Goal: Task Accomplishment & Management: Manage account settings

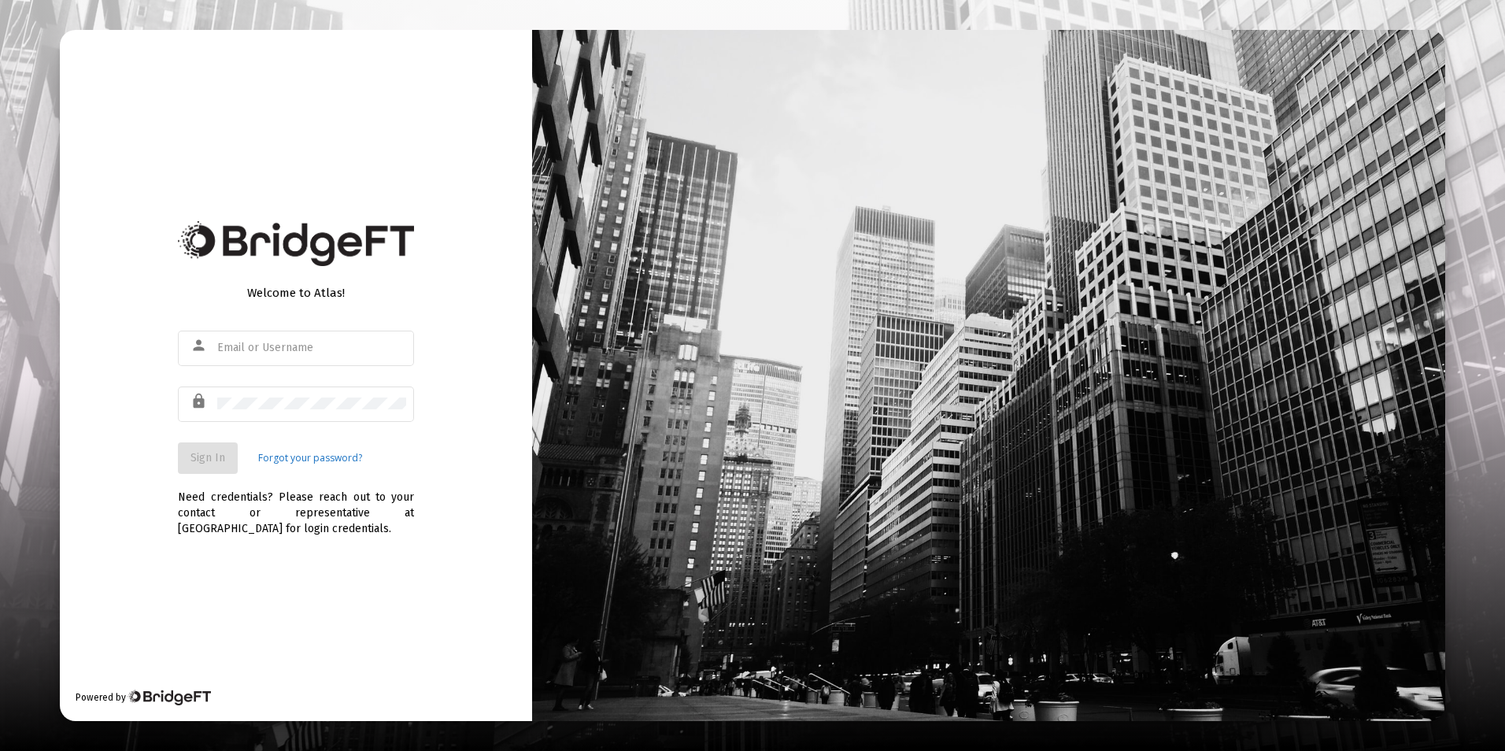
type input "[EMAIL_ADDRESS][DOMAIN_NAME]"
click at [325, 436] on div "lock" at bounding box center [296, 411] width 236 height 50
click at [232, 454] on button "Sign In" at bounding box center [208, 457] width 60 height 31
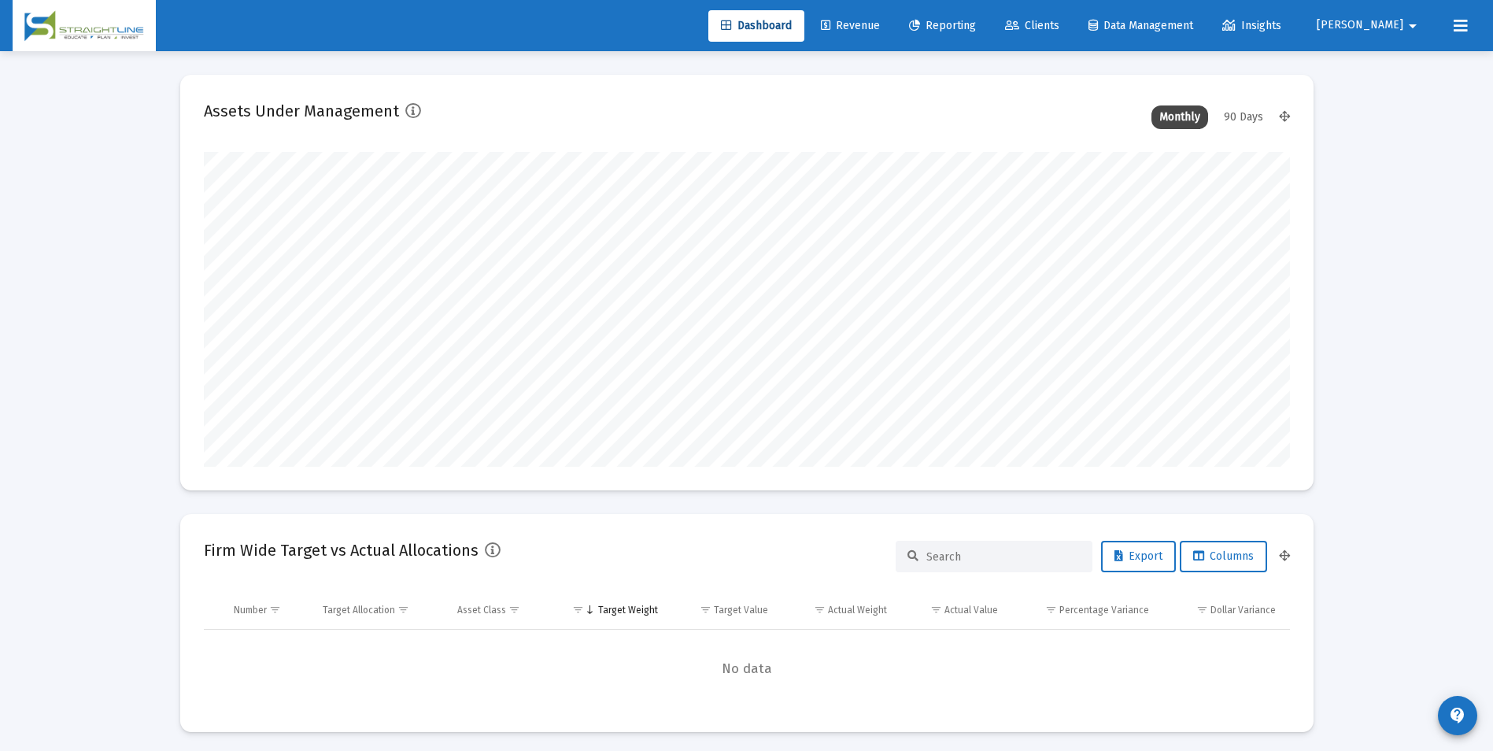
scroll to position [315, 585]
click at [1065, 32] on link "Clients" at bounding box center [1031, 25] width 79 height 31
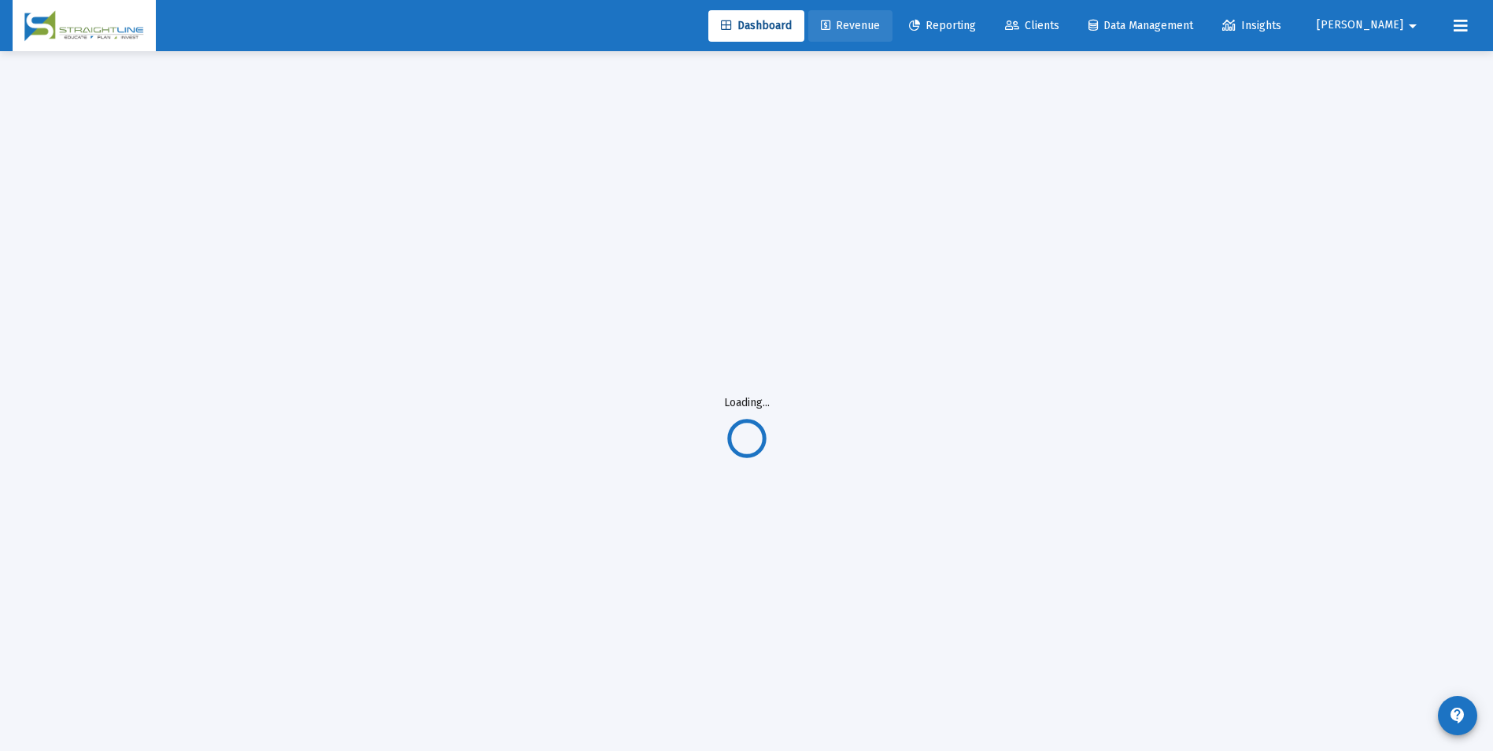
click at [880, 28] on span "Revenue" at bounding box center [850, 25] width 59 height 13
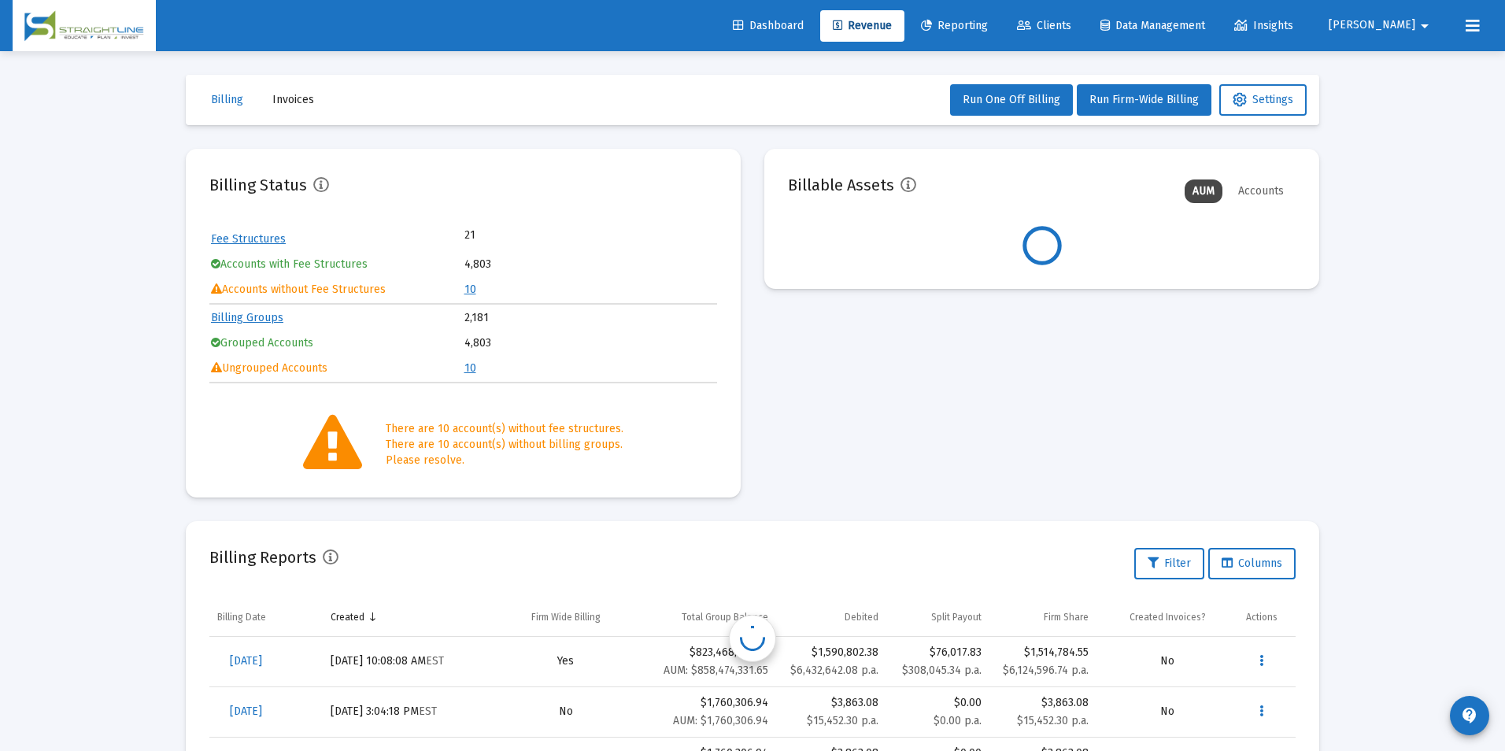
click at [470, 289] on td "10" at bounding box center [590, 290] width 252 height 24
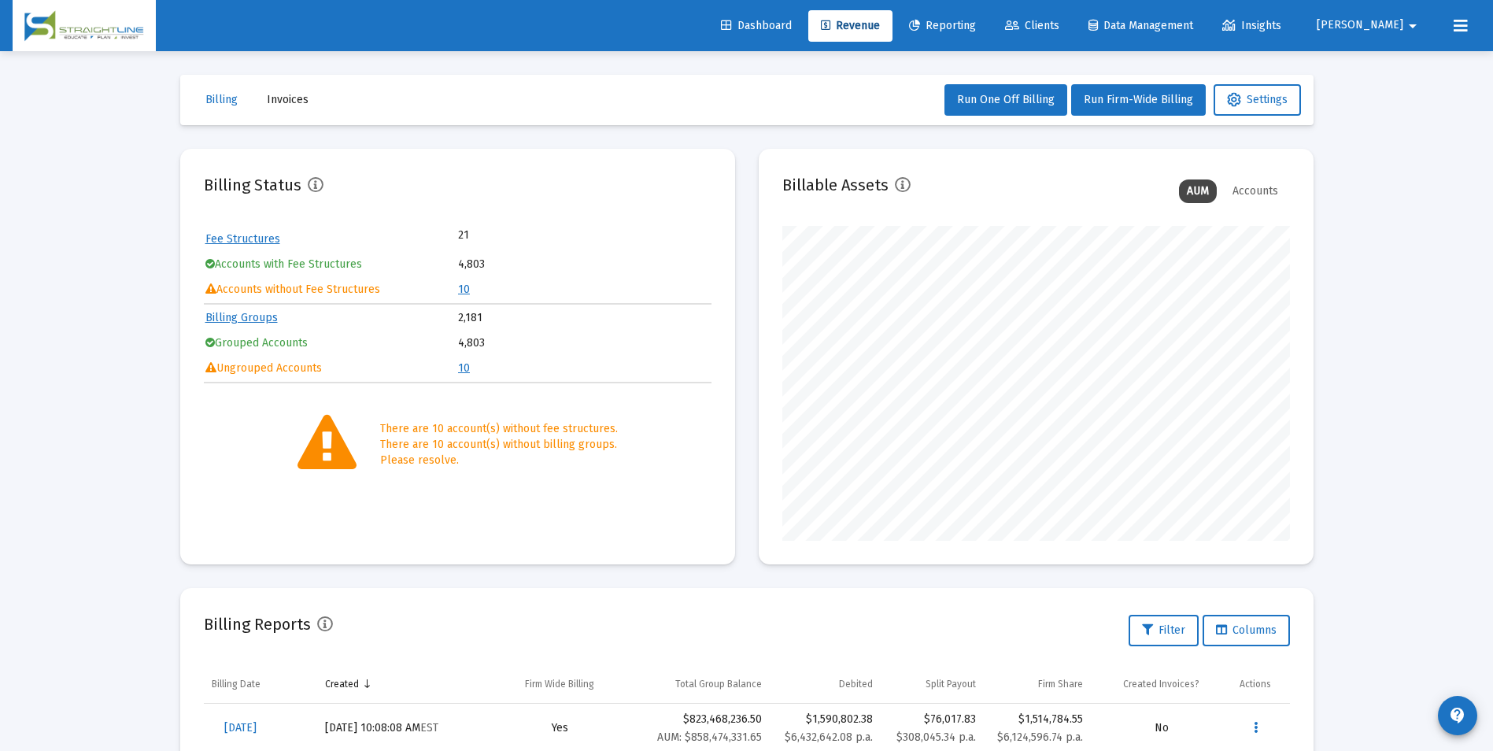
scroll to position [315, 508]
click at [462, 290] on link "10" at bounding box center [464, 289] width 12 height 13
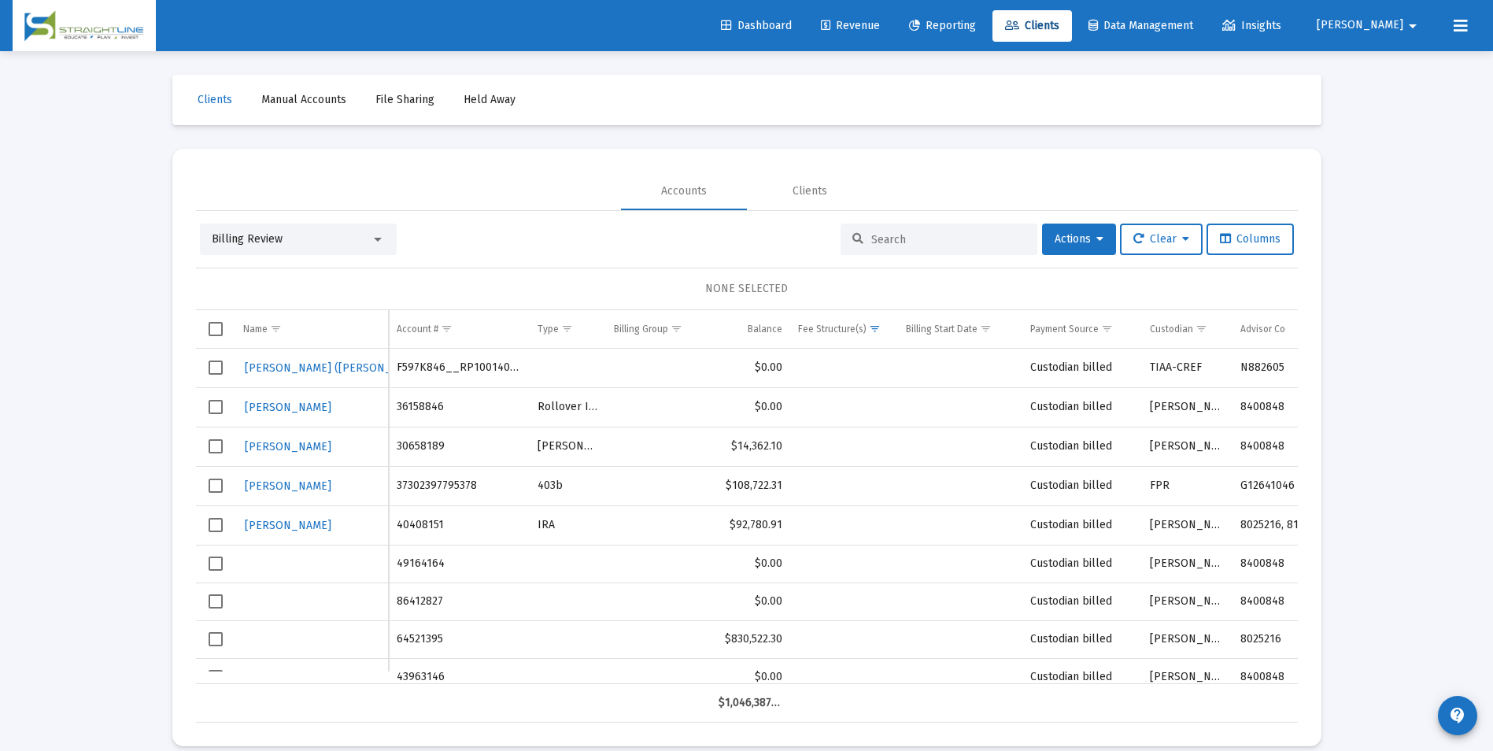
click at [429, 557] on td "49164164" at bounding box center [459, 564] width 141 height 38
copy td "49164164"
click at [420, 603] on td "86412827" at bounding box center [459, 601] width 141 height 38
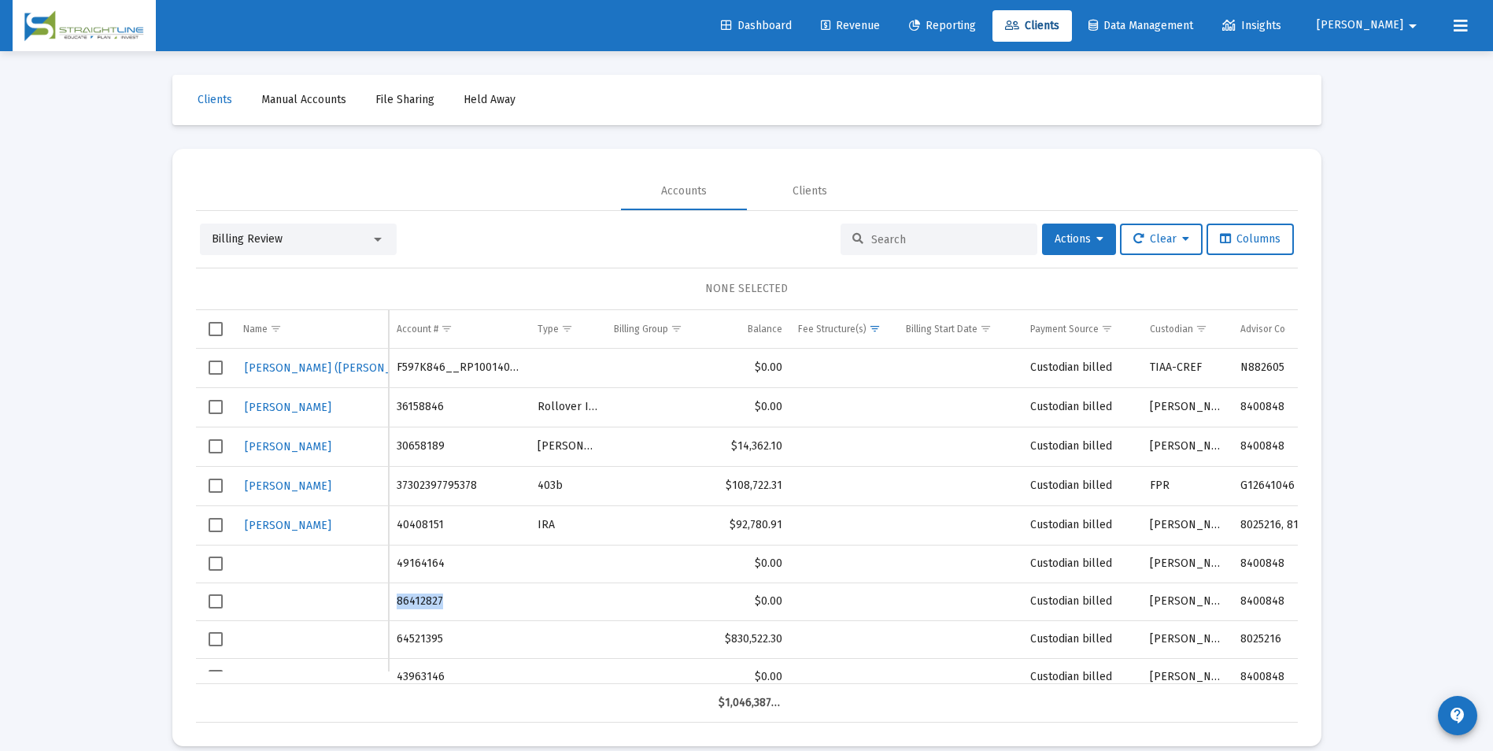
copy td "86412827"
click at [411, 635] on td "64521395" at bounding box center [459, 639] width 141 height 38
copy td "64521395"
click at [345, 235] on div "Billing Review" at bounding box center [291, 239] width 159 height 16
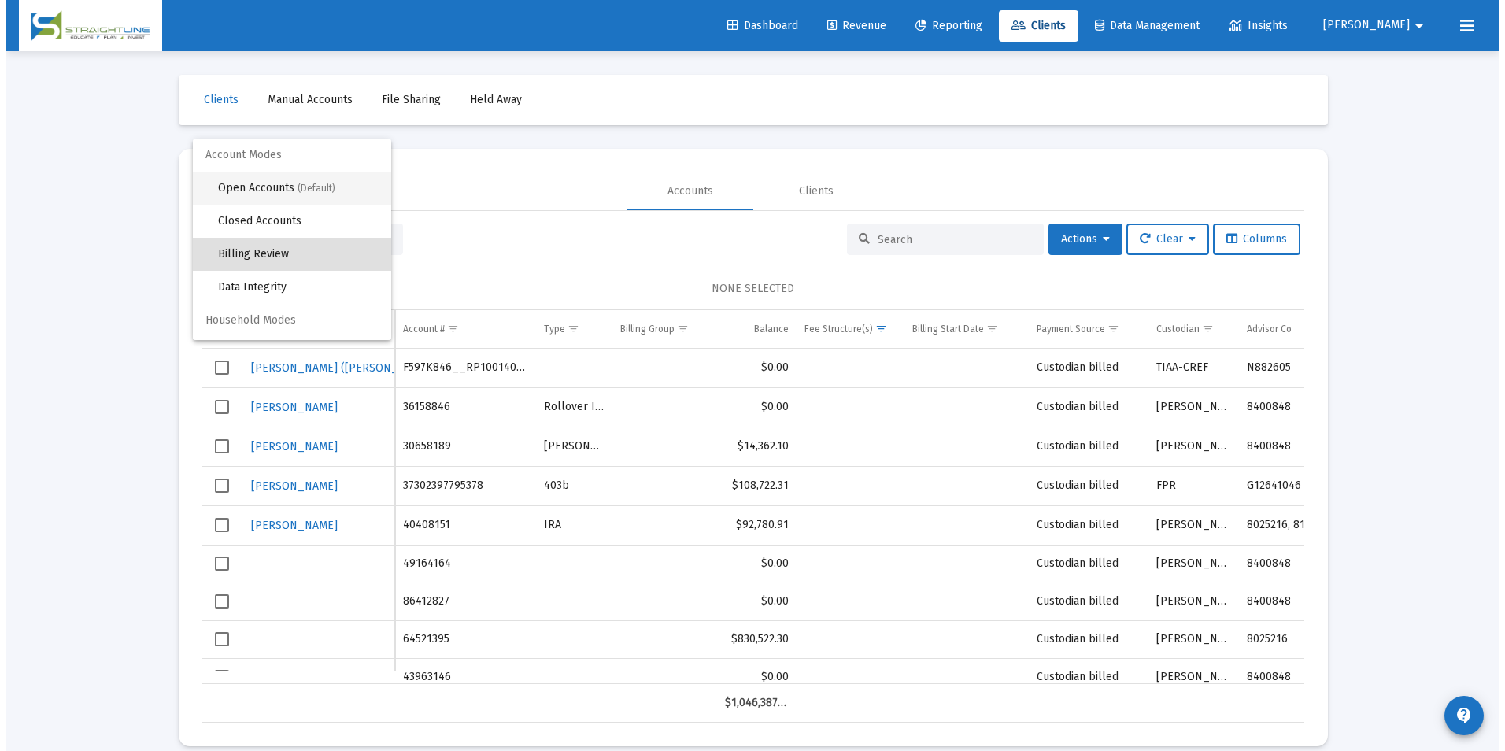
scroll to position [15, 0]
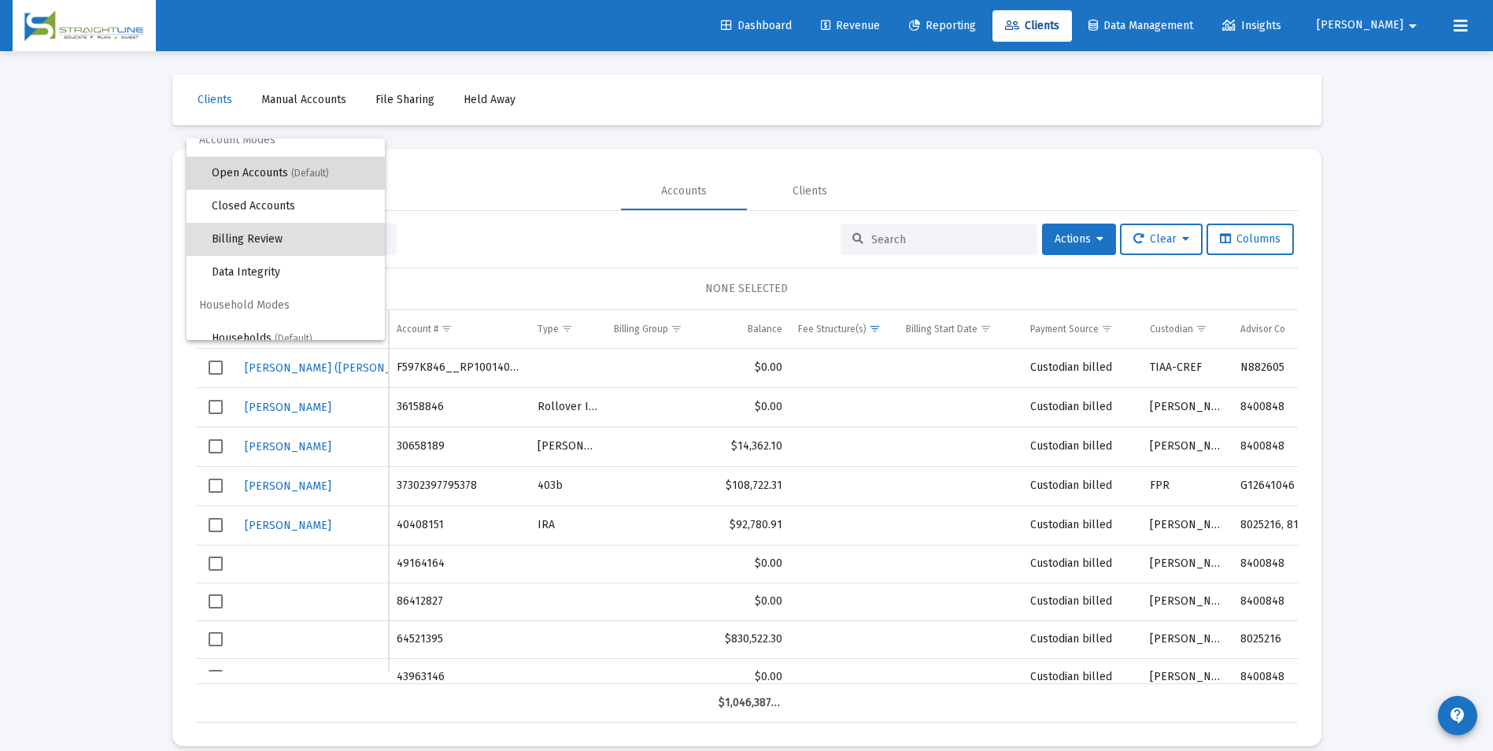
click at [339, 182] on span "Open Accounts (Default)" at bounding box center [292, 173] width 161 height 33
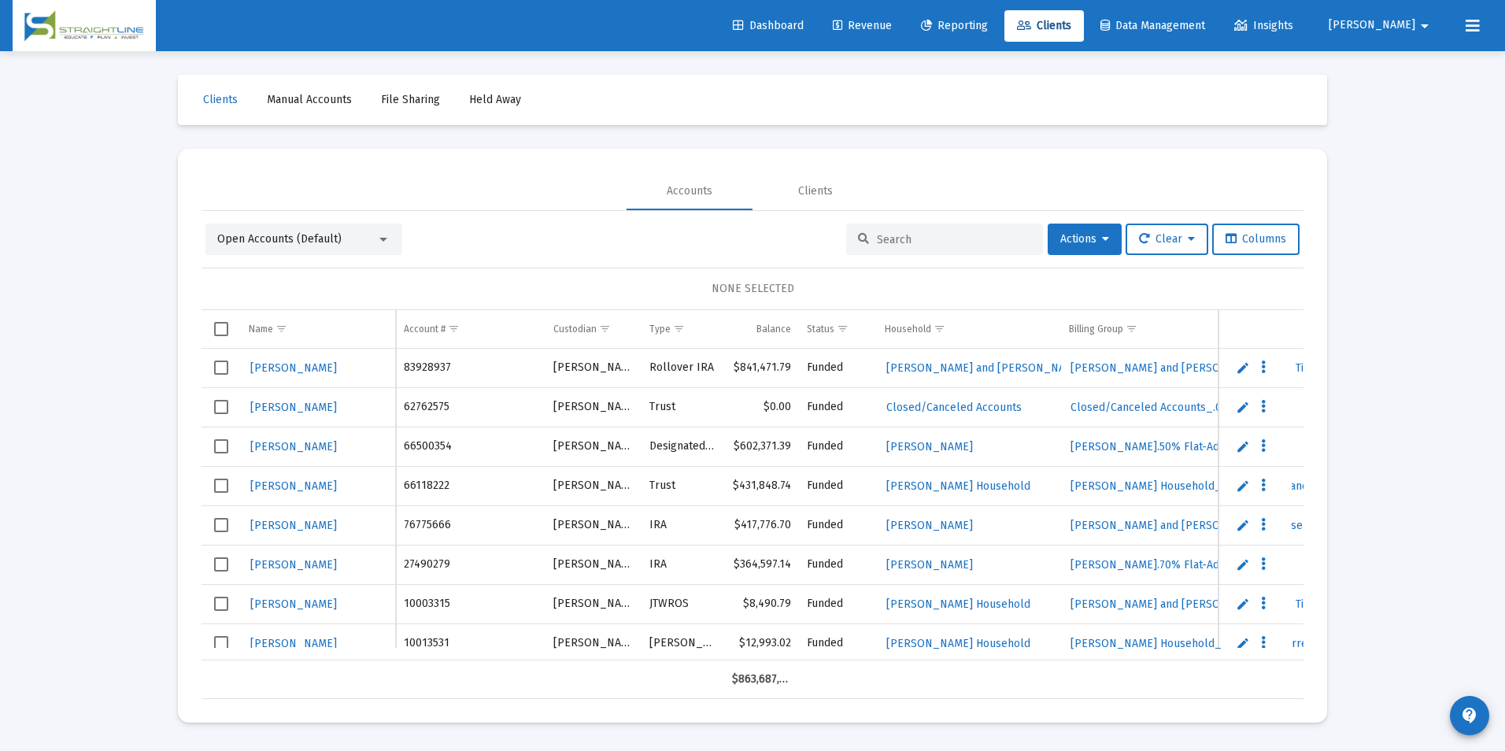
click at [988, 246] on div at bounding box center [944, 238] width 197 height 31
click at [966, 228] on div at bounding box center [944, 238] width 197 height 31
click at [961, 236] on input at bounding box center [954, 239] width 154 height 13
paste input "64521395"
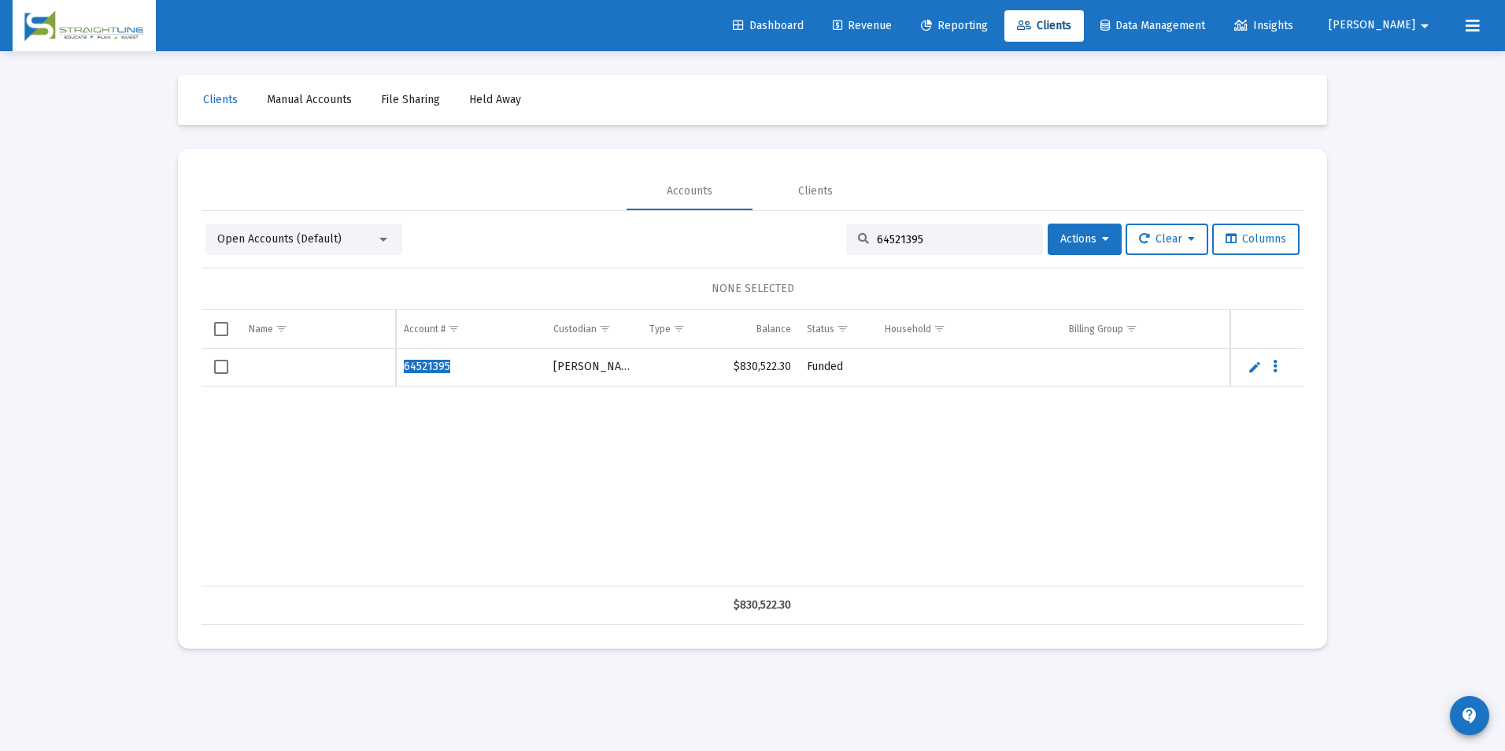
type input "64521395"
click at [1460, 589] on div "Loading... Clients Manual Accounts File Sharing Held Away Accounts Clients Open…" at bounding box center [752, 375] width 1505 height 751
click at [1162, 501] on div "64521395 [PERSON_NAME] $830,522.30 Funded [DATE]" at bounding box center [1213, 468] width 2024 height 238
click at [1254, 369] on link "Edit" at bounding box center [1254, 367] width 14 height 14
type input "[PERSON_NAME]"
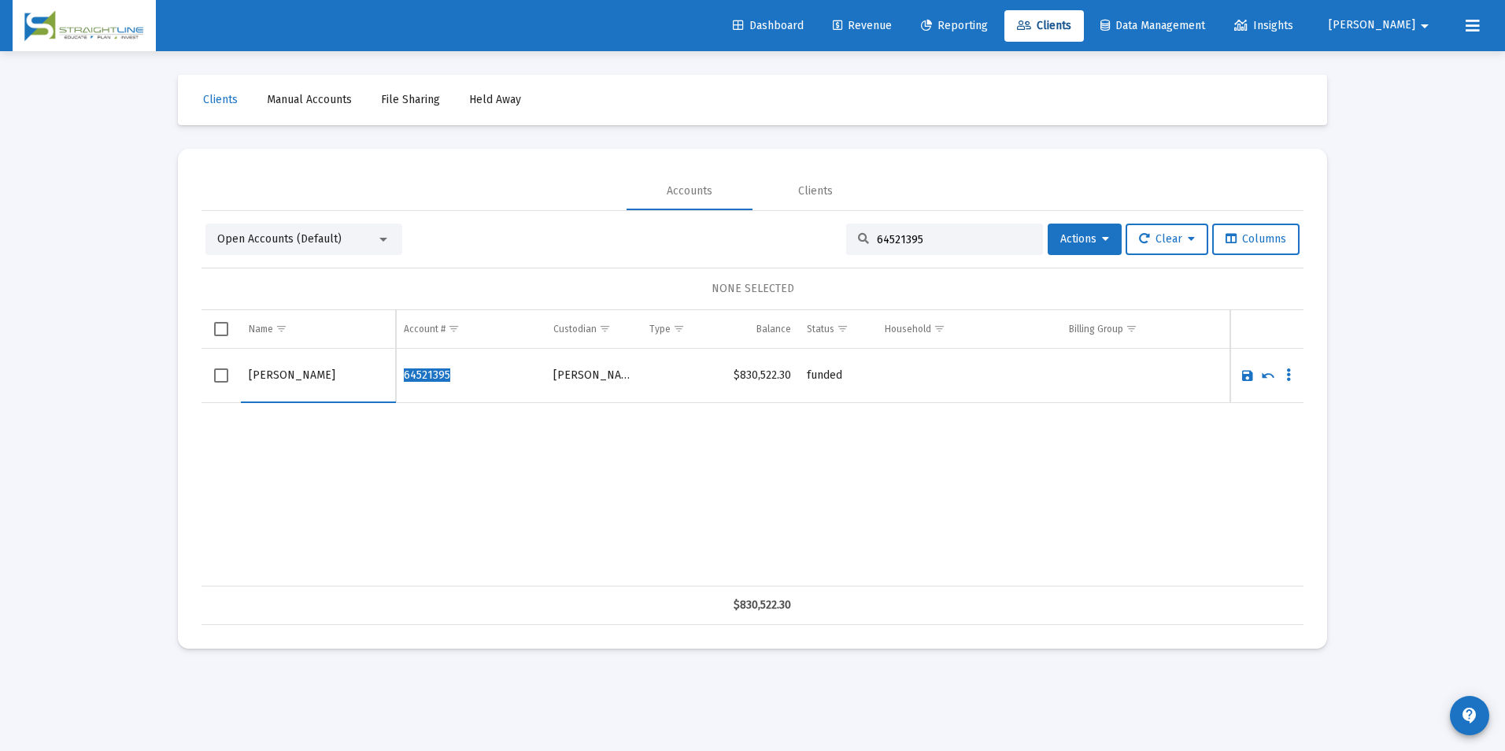
click at [1244, 370] on link "Save" at bounding box center [1247, 375] width 14 height 14
drag, startPoint x: 940, startPoint y: 238, endPoint x: 797, endPoint y: 232, distance: 142.6
click at [797, 232] on div "Open Accounts (Default) 64521395 Actions Clear Columns" at bounding box center [752, 238] width 1094 height 31
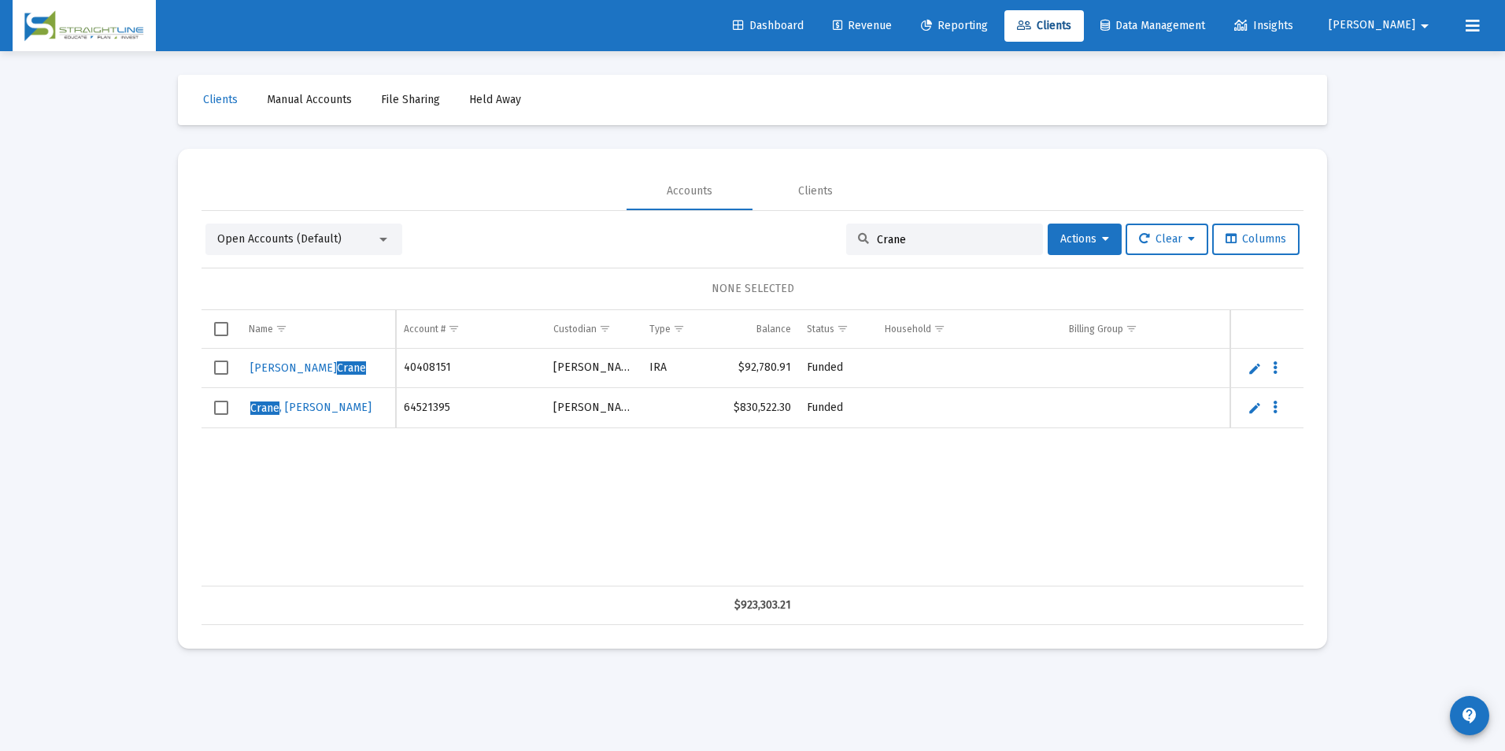
type input "Crane"
click at [1254, 369] on link "Edit" at bounding box center [1254, 368] width 14 height 14
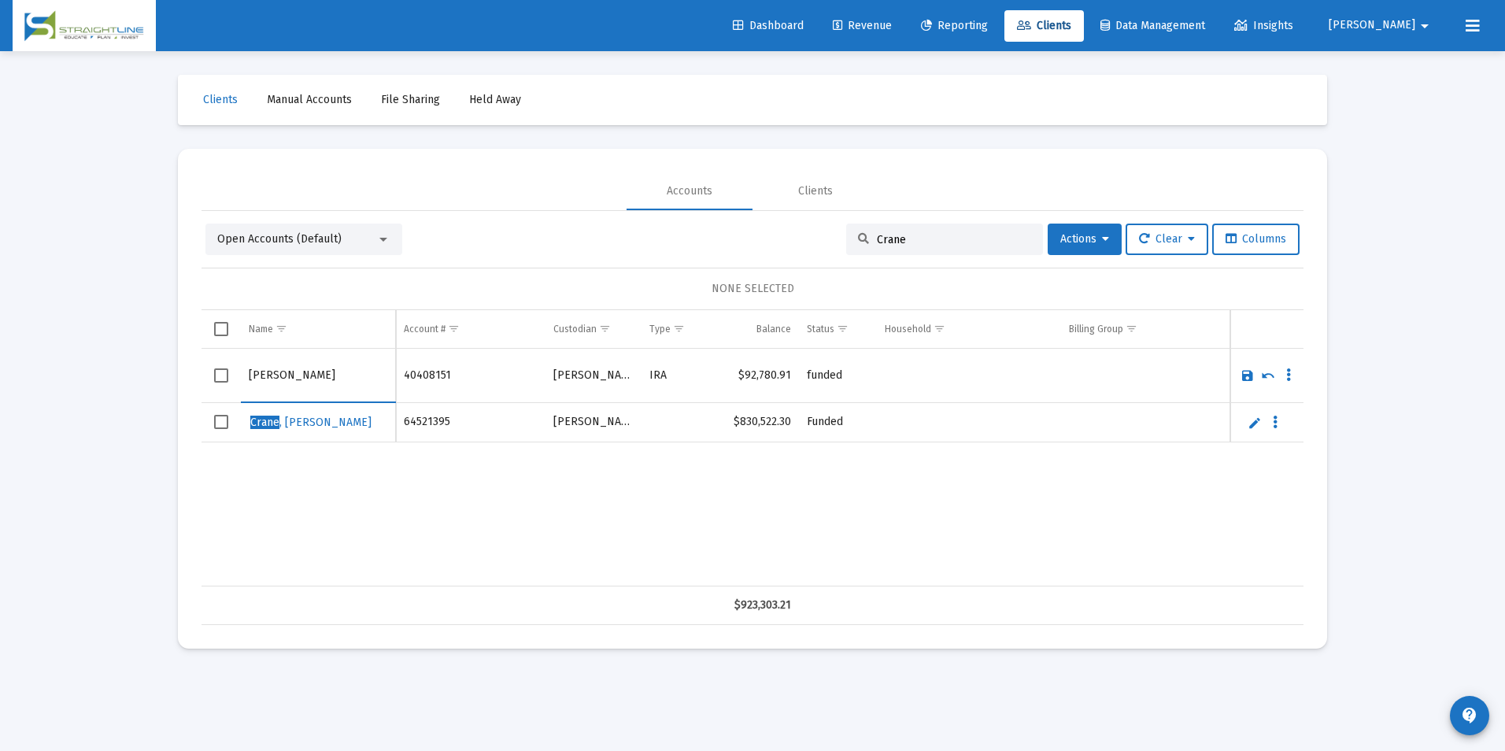
drag, startPoint x: 302, startPoint y: 371, endPoint x: 185, endPoint y: 374, distance: 117.3
click at [185, 374] on mat-card "Accounts Clients Open Accounts (Default) Crane Actions Clear Columns NONE SELEC…" at bounding box center [752, 399] width 1149 height 500
click at [342, 385] on input "Crane" at bounding box center [318, 375] width 138 height 38
paste input "[PERSON_NAME]"
type input "[PERSON_NAME]"
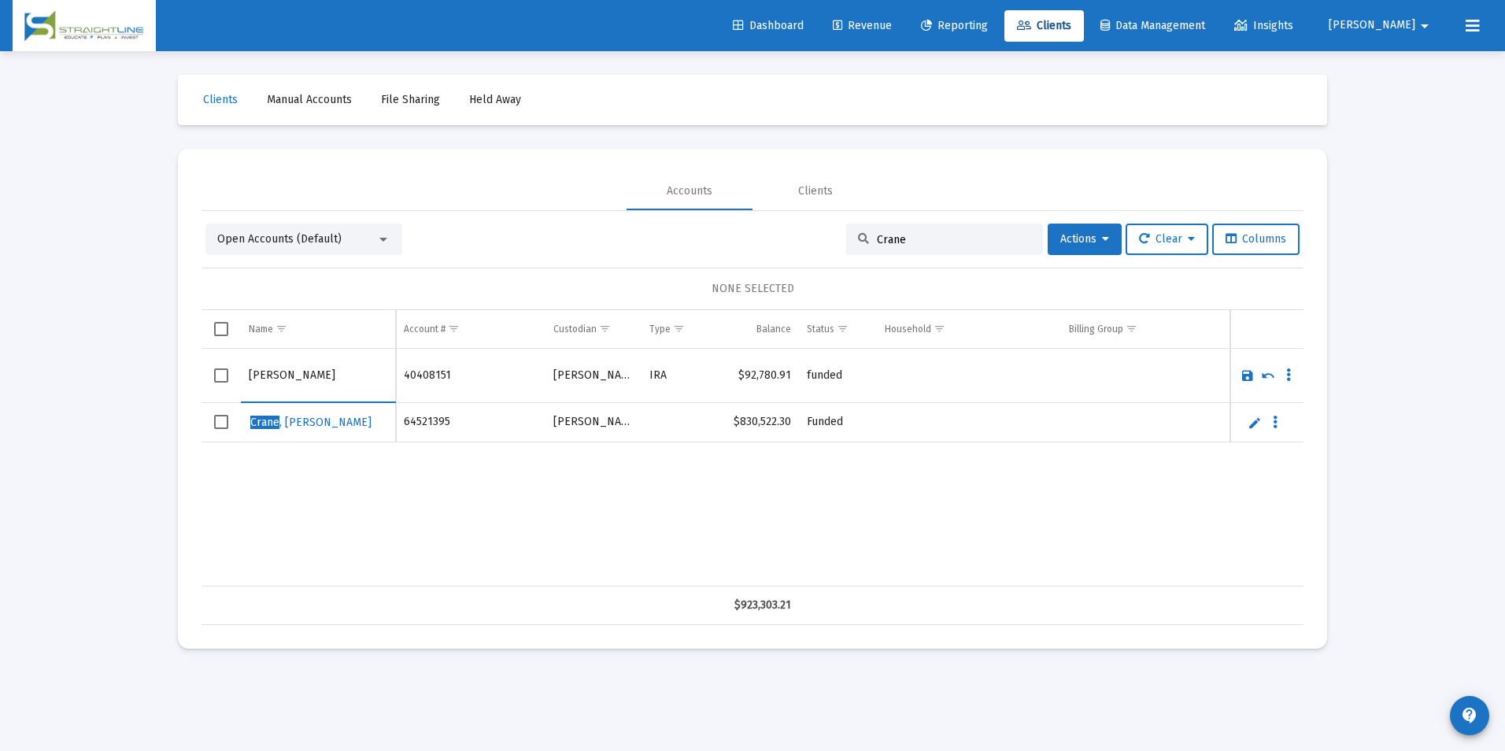
click at [1243, 376] on link "Save" at bounding box center [1247, 375] width 14 height 14
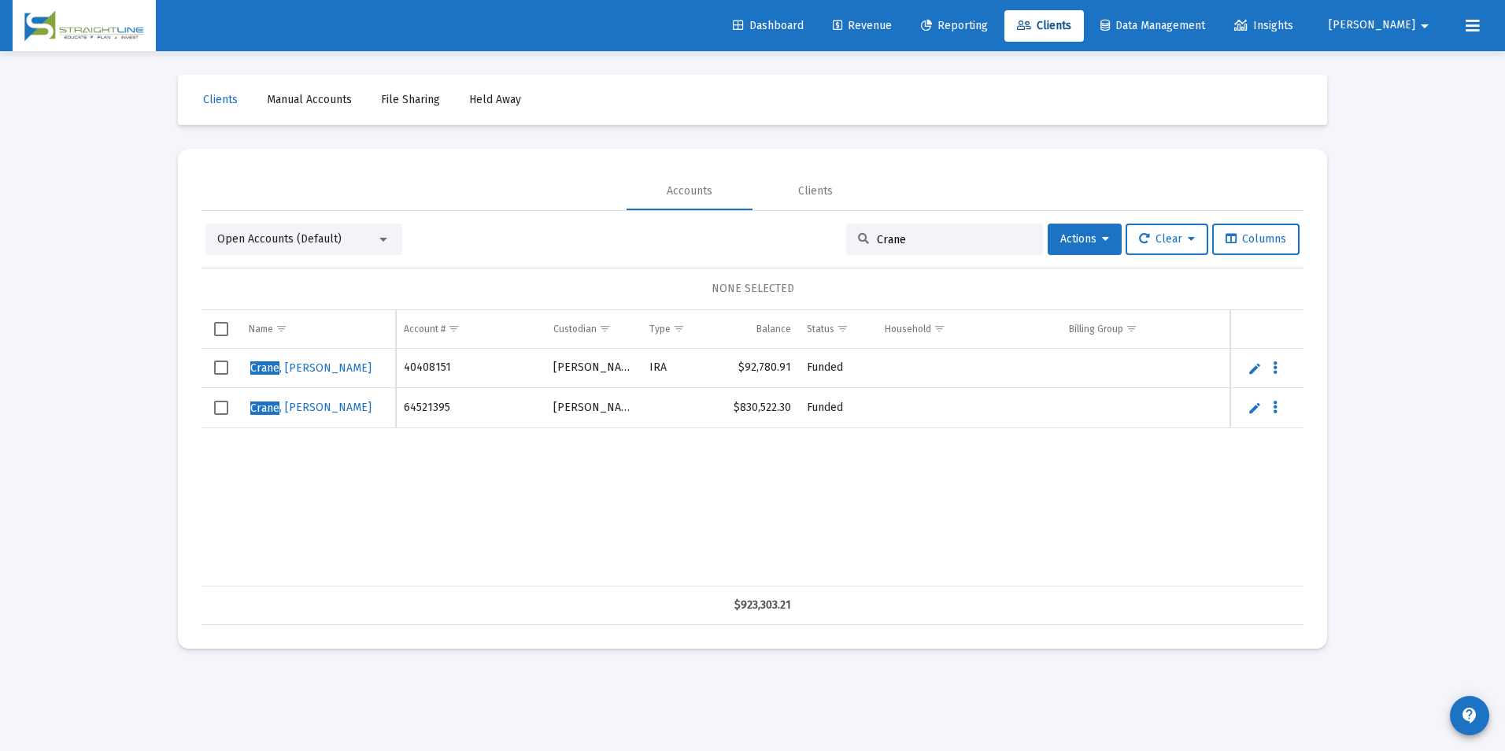
drag, startPoint x: 925, startPoint y: 239, endPoint x: 857, endPoint y: 235, distance: 68.6
click at [857, 235] on div "Crane" at bounding box center [944, 238] width 197 height 31
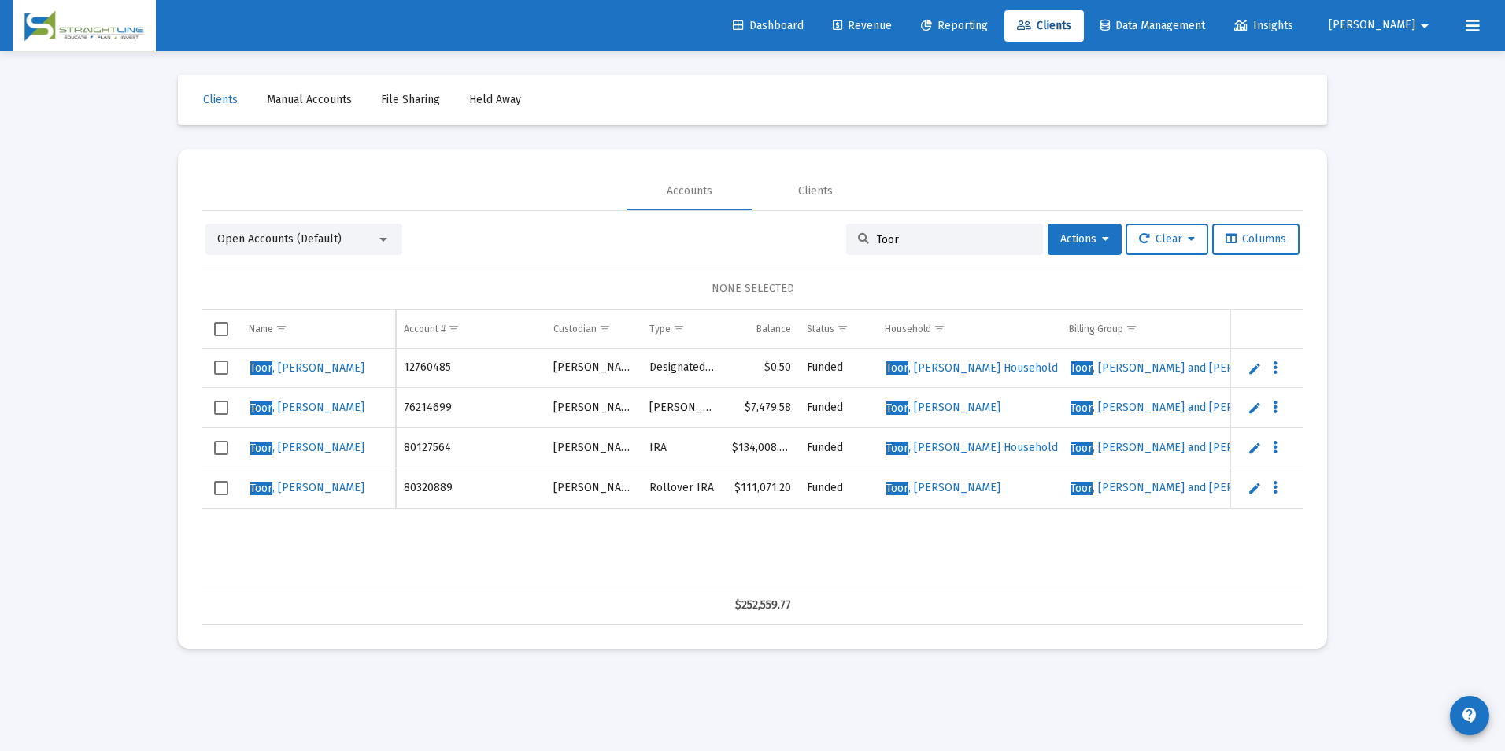
type input "Toor"
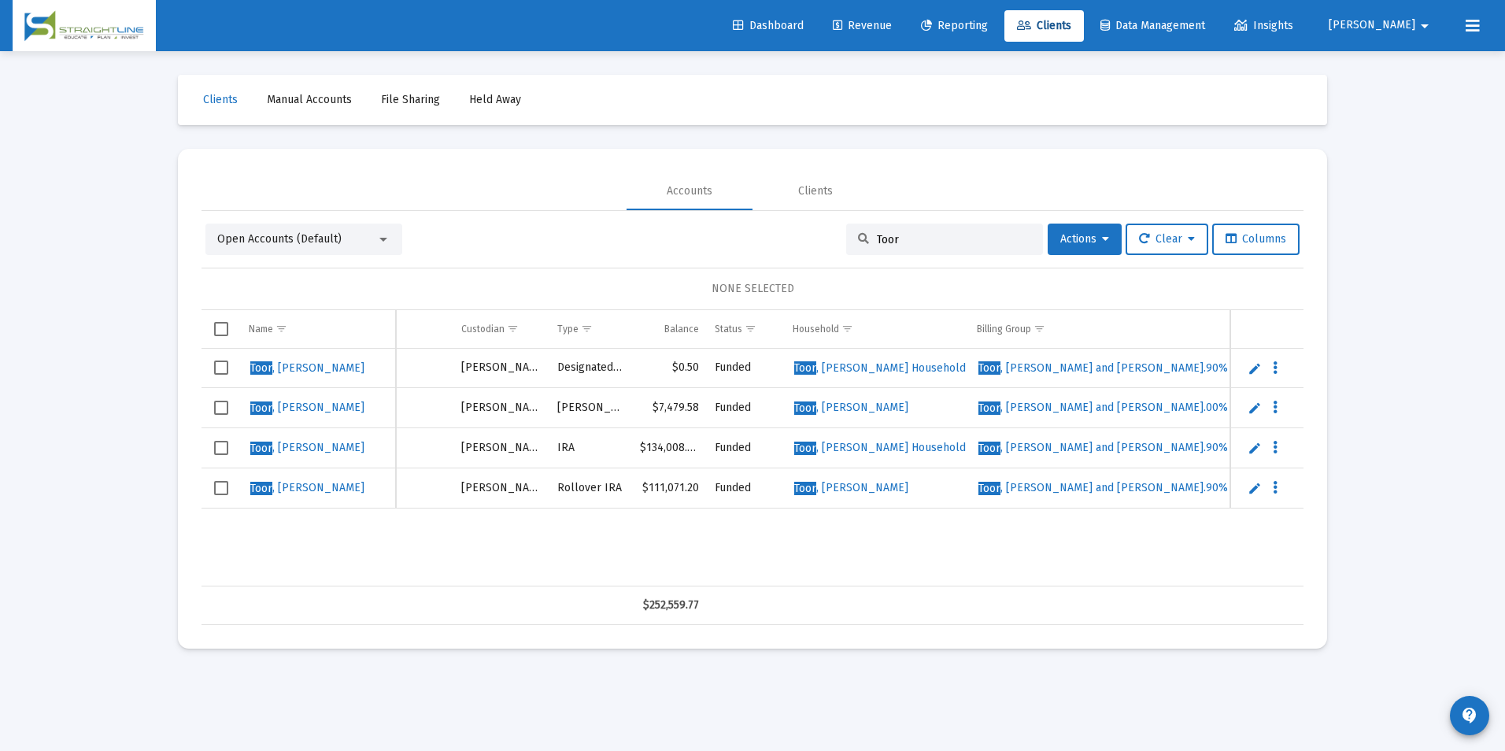
scroll to position [0, 120]
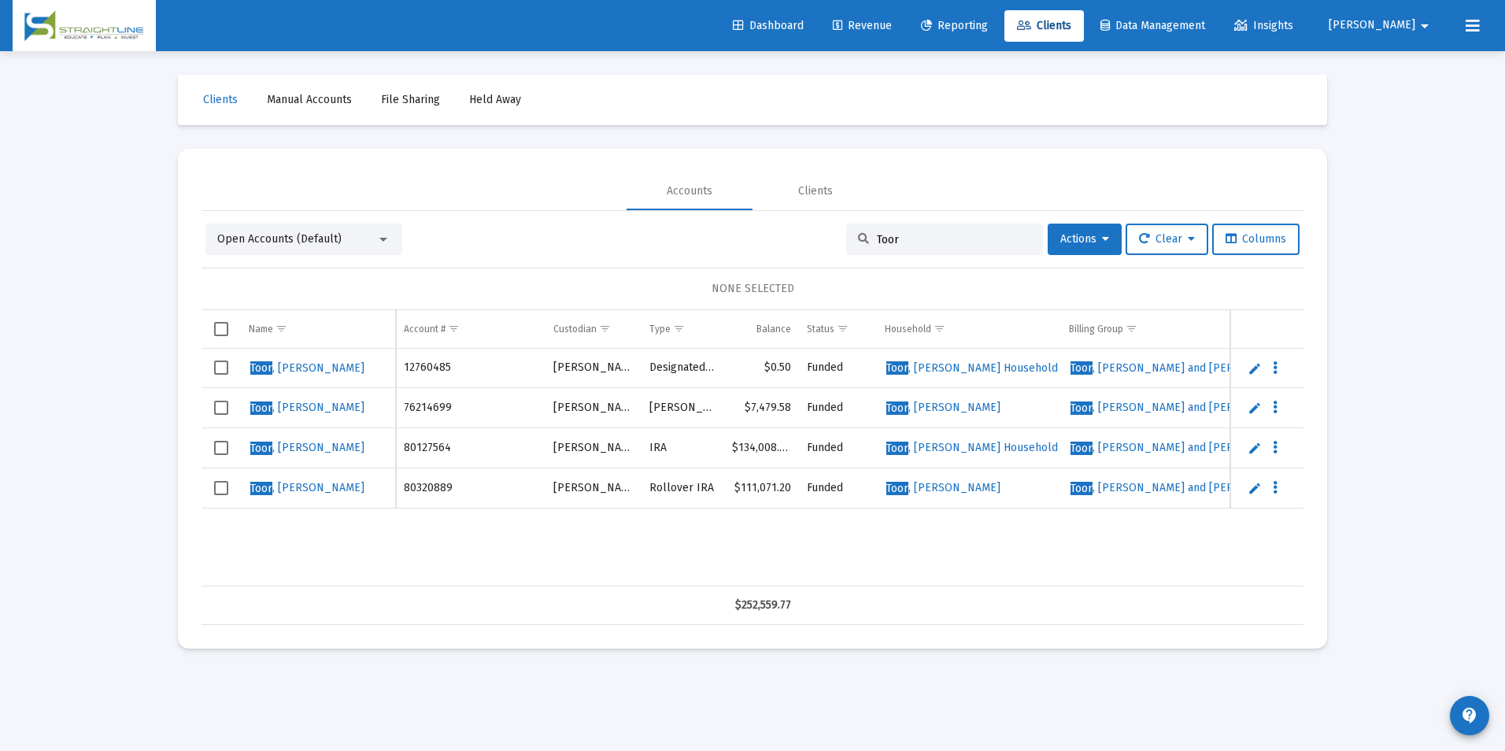
click at [220, 373] on span "Select row" at bounding box center [221, 367] width 14 height 14
click at [220, 449] on span "Select row" at bounding box center [221, 448] width 14 height 14
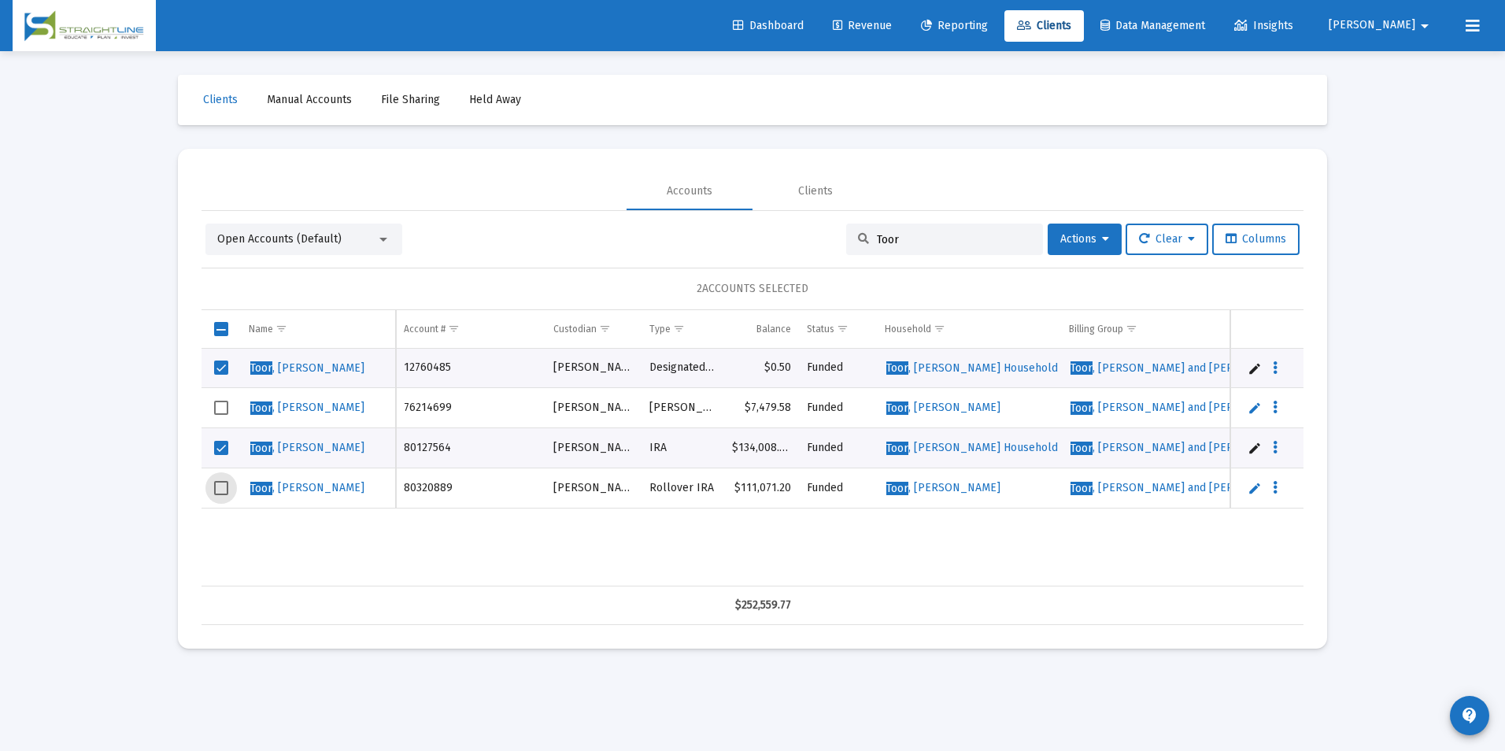
click at [218, 493] on span "Select row" at bounding box center [221, 488] width 14 height 14
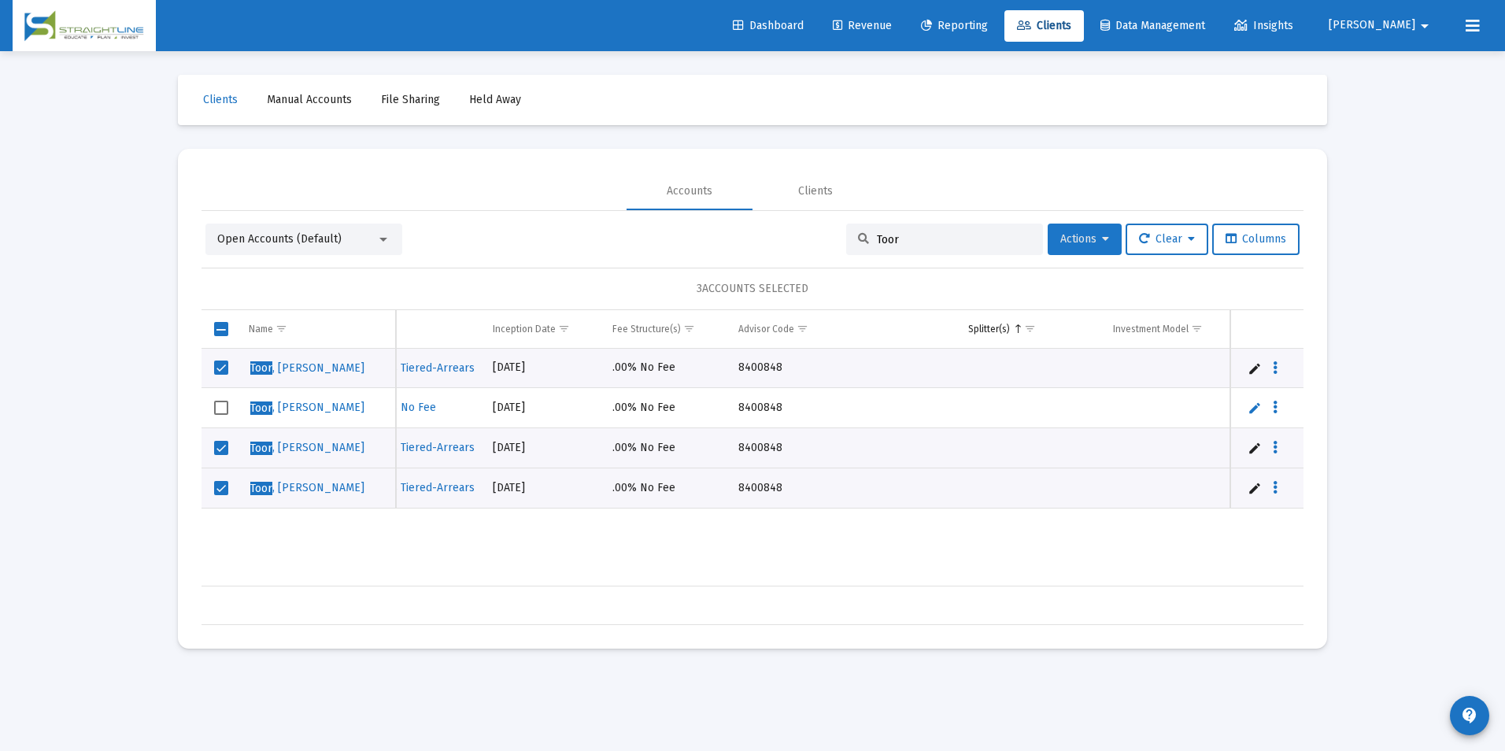
click at [1060, 237] on span "Actions" at bounding box center [1084, 238] width 49 height 13
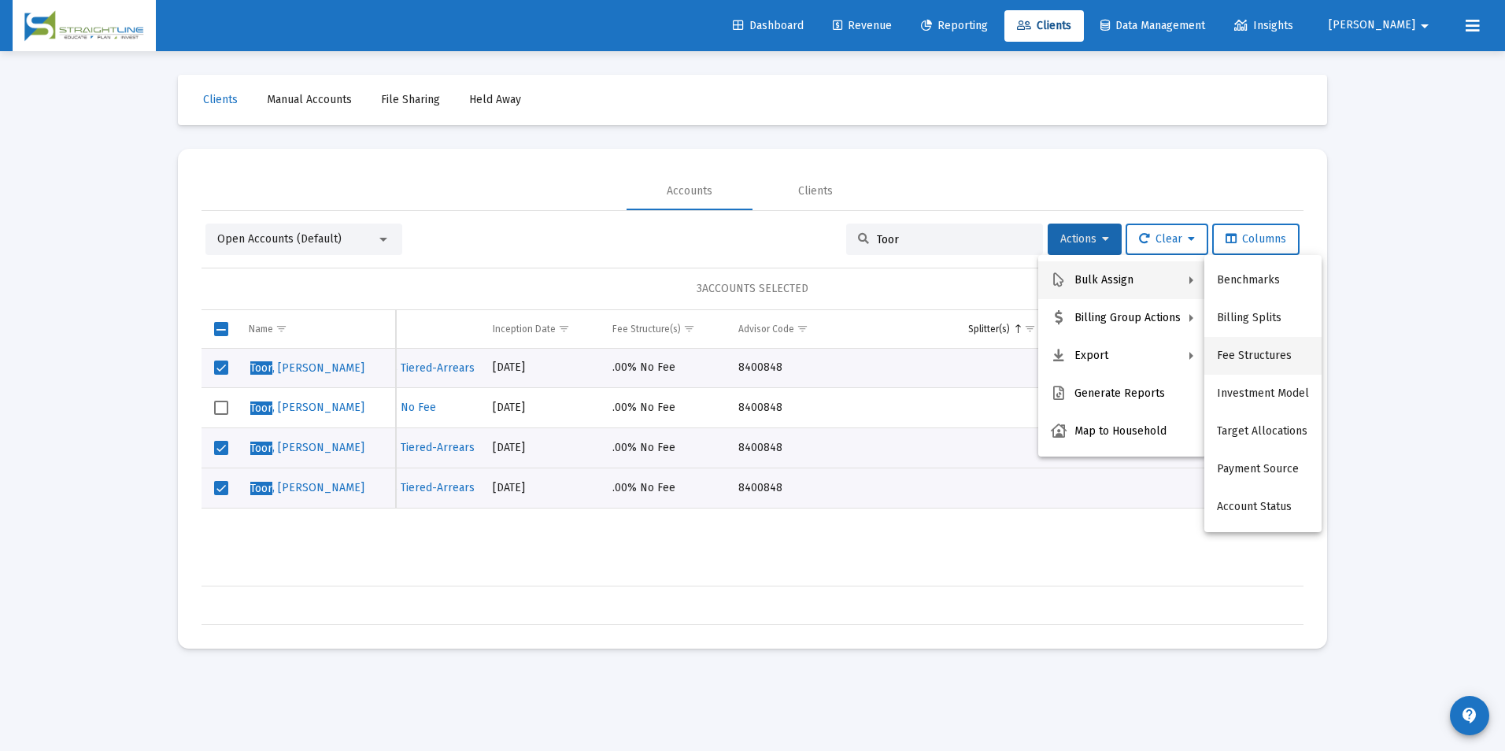
click at [1257, 361] on button "Fee Structures" at bounding box center [1262, 356] width 117 height 38
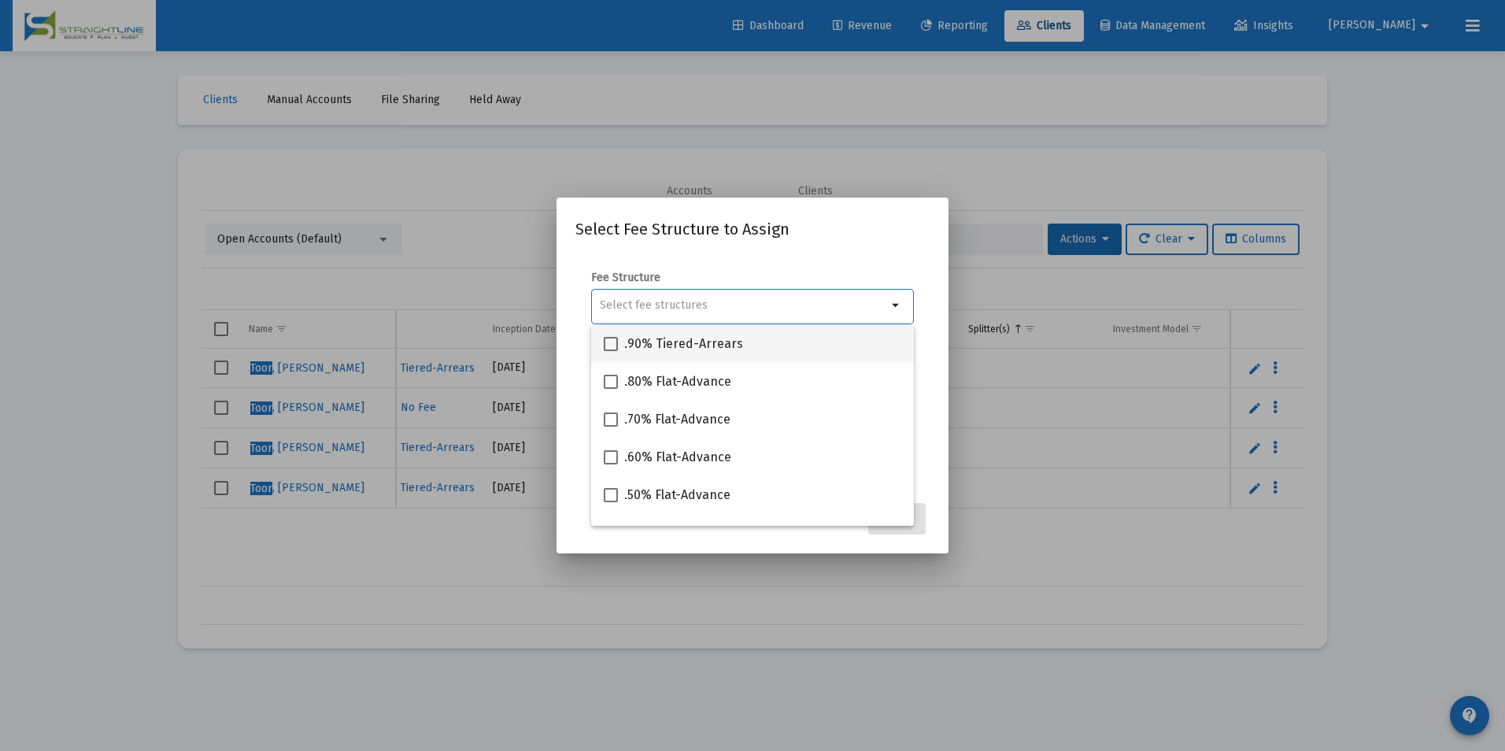
click at [848, 359] on div ".90% Tiered-Arrears" at bounding box center [752, 343] width 297 height 38
checkbox input "true"
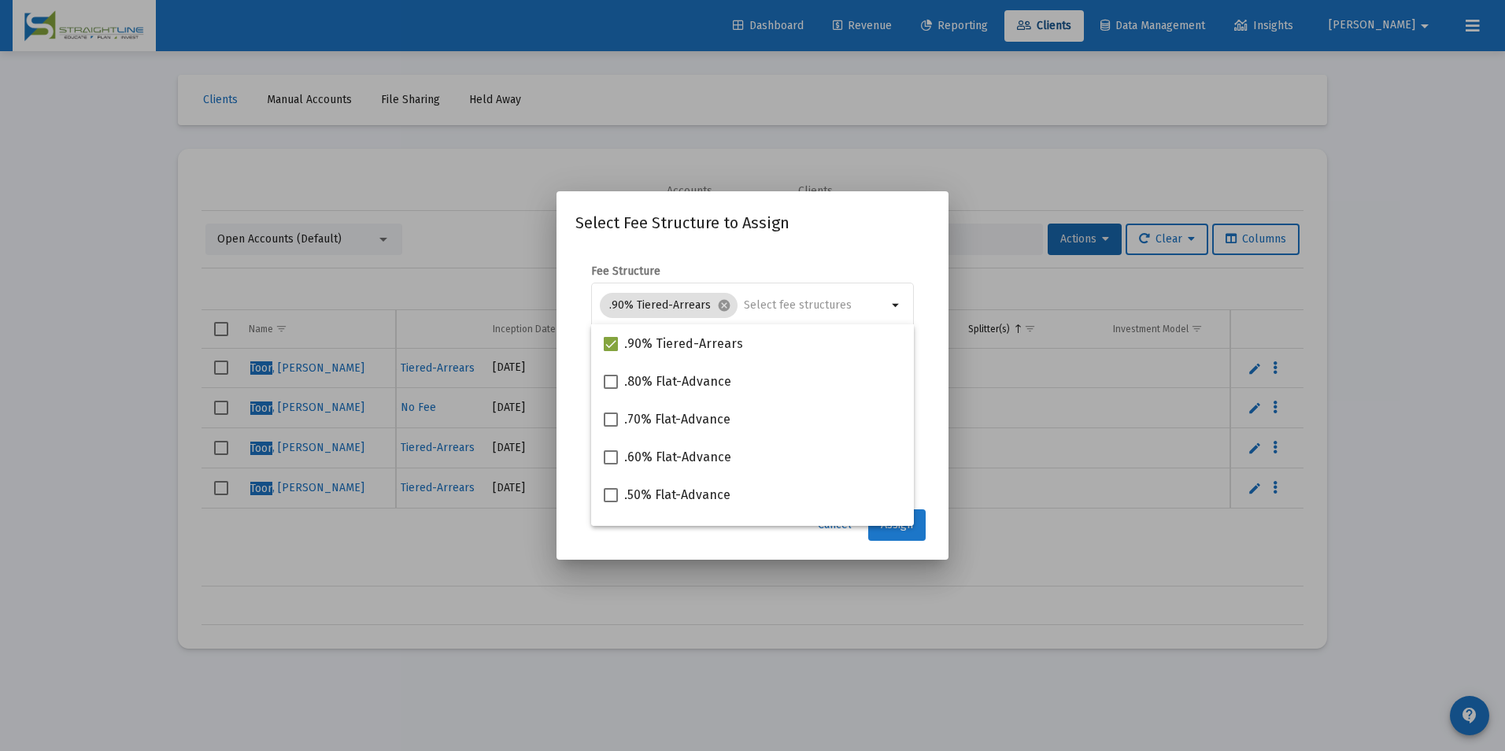
click at [882, 534] on button "Assign" at bounding box center [896, 524] width 57 height 31
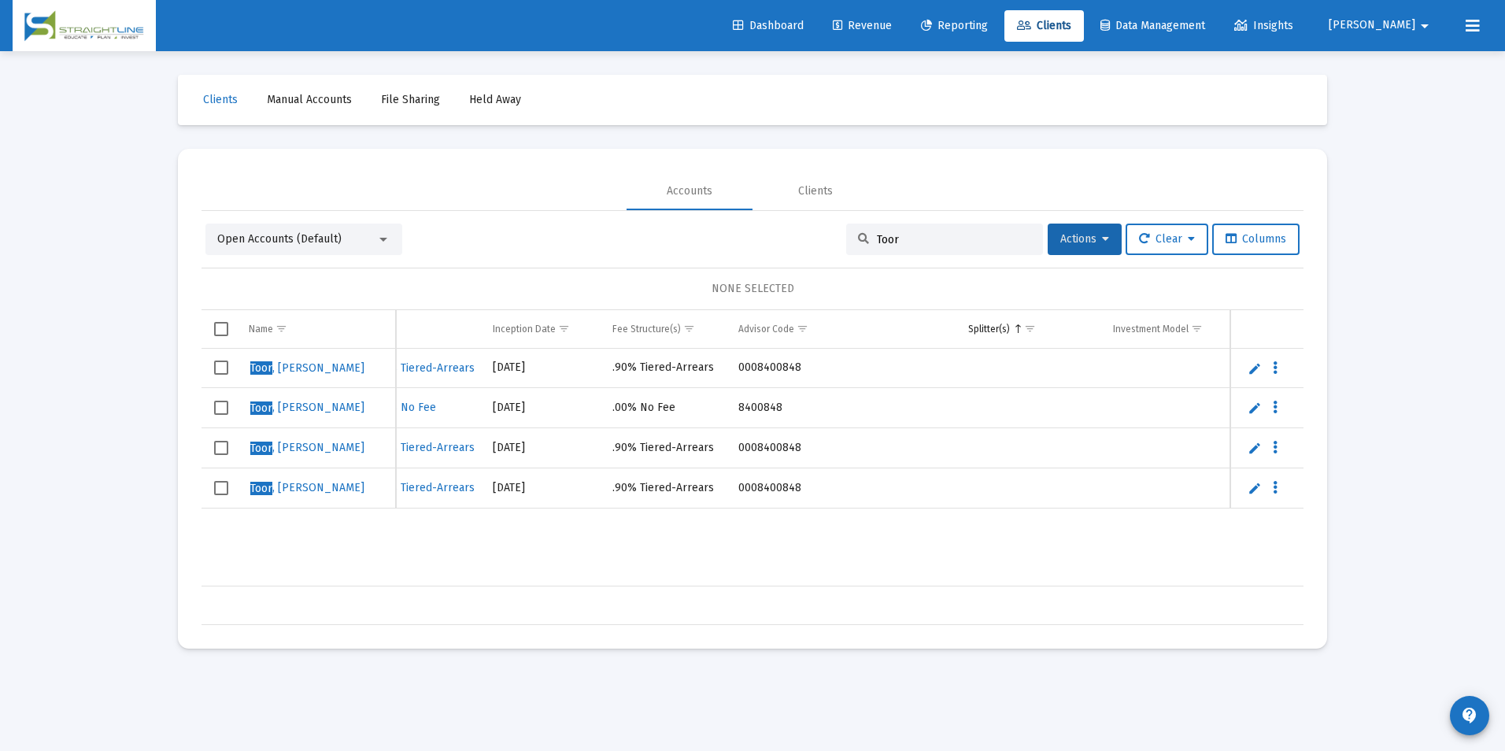
click at [917, 238] on input "Toor" at bounding box center [954, 239] width 154 height 13
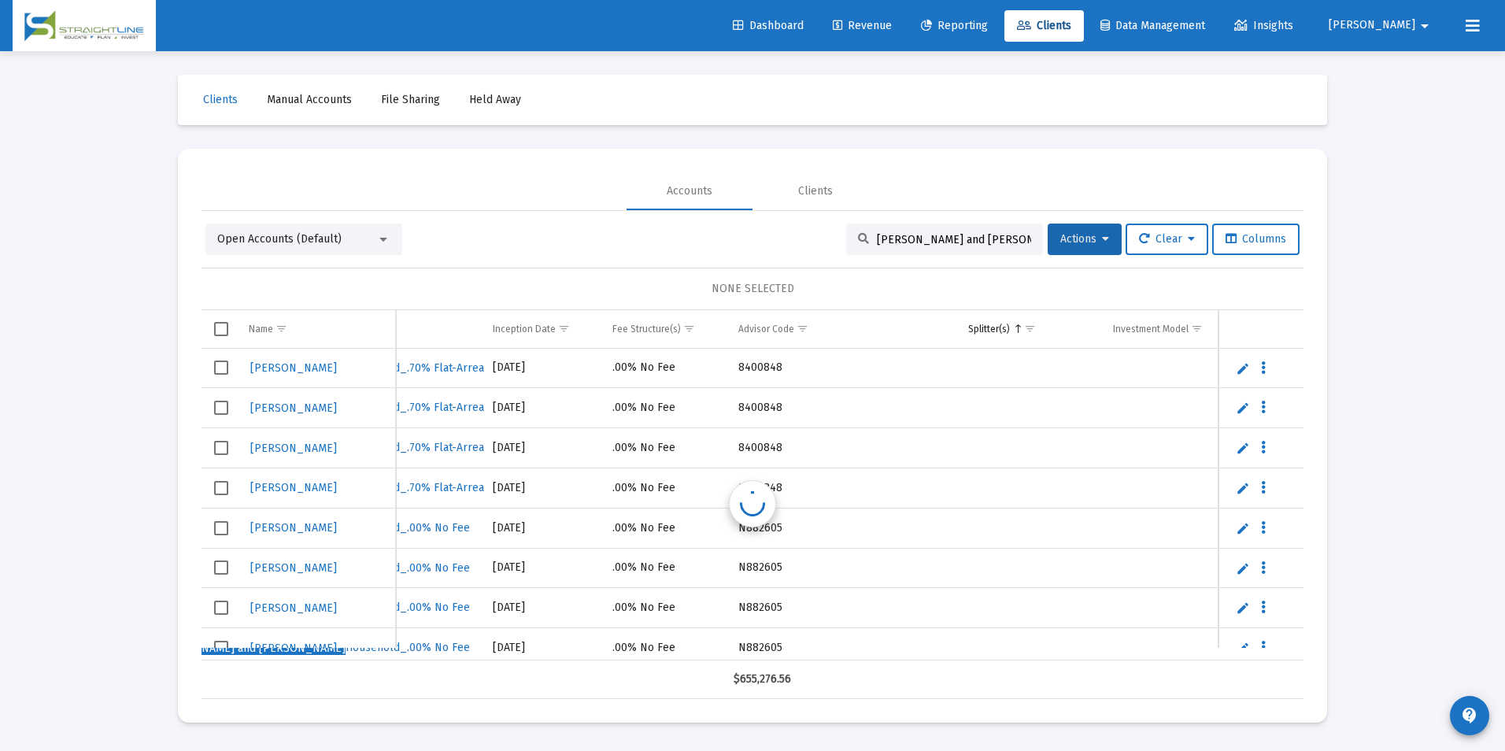
scroll to position [0, 922]
type input "[PERSON_NAME] and [PERSON_NAME]"
click at [1053, 661] on td "Data grid" at bounding box center [1032, 679] width 145 height 38
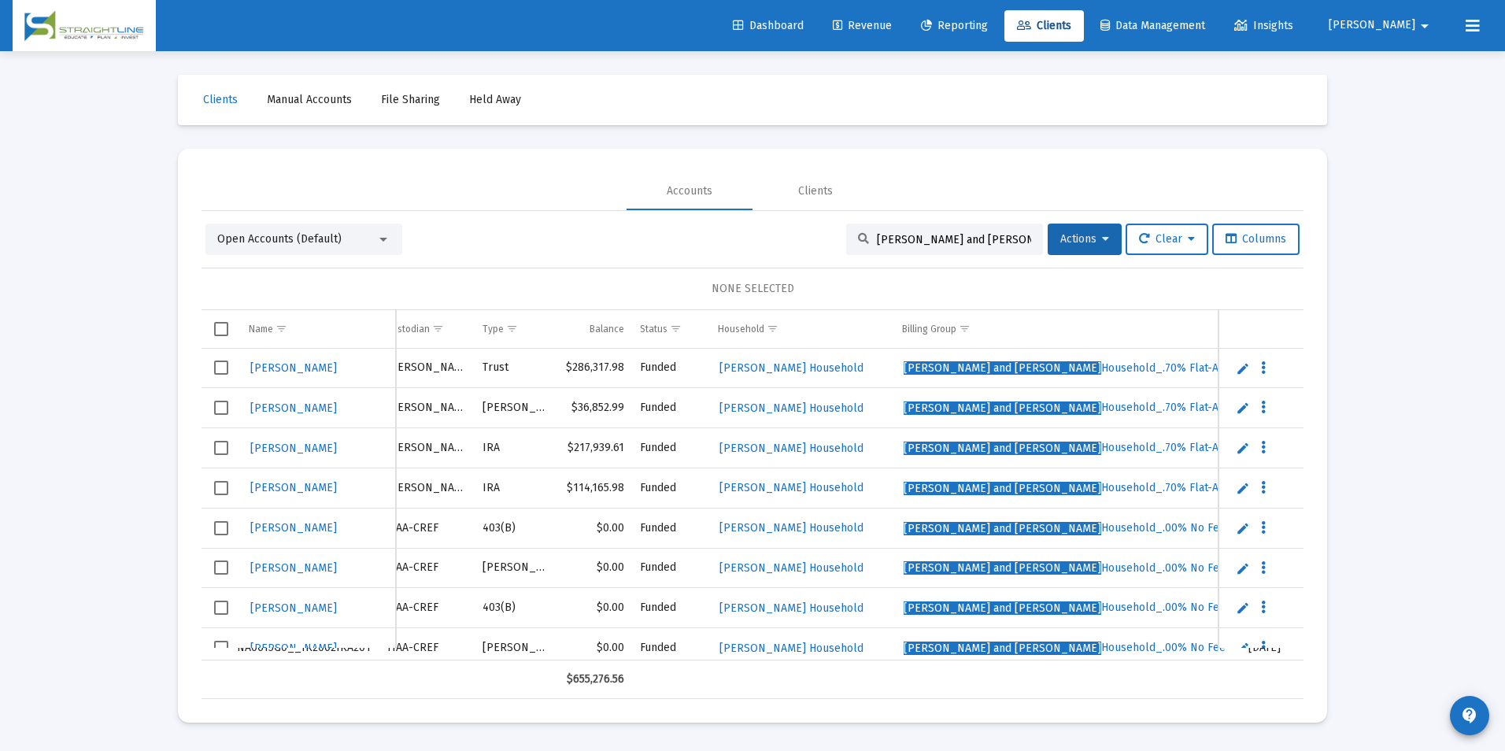
scroll to position [0, 174]
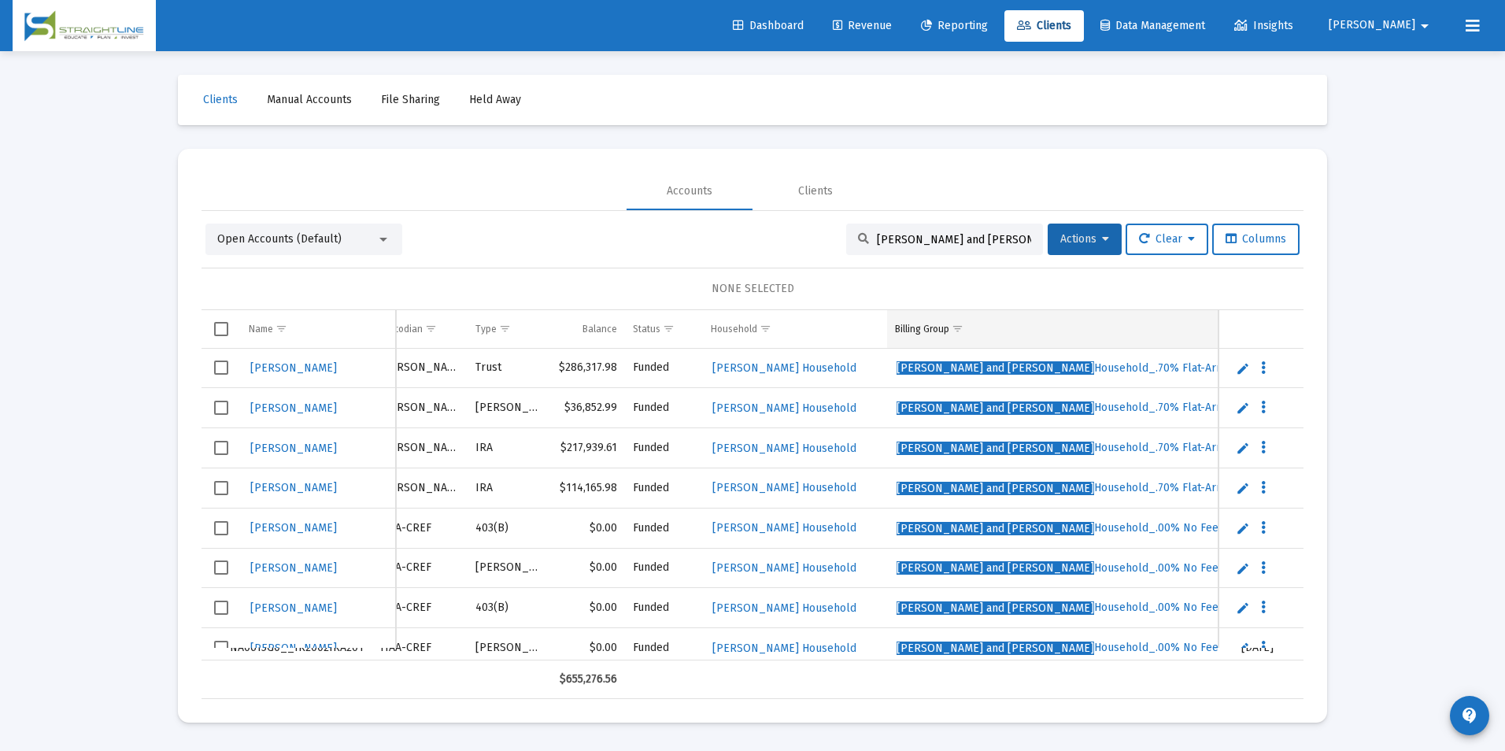
click at [958, 328] on span "Show filter options for column 'Billing Group'" at bounding box center [957, 329] width 12 height 12
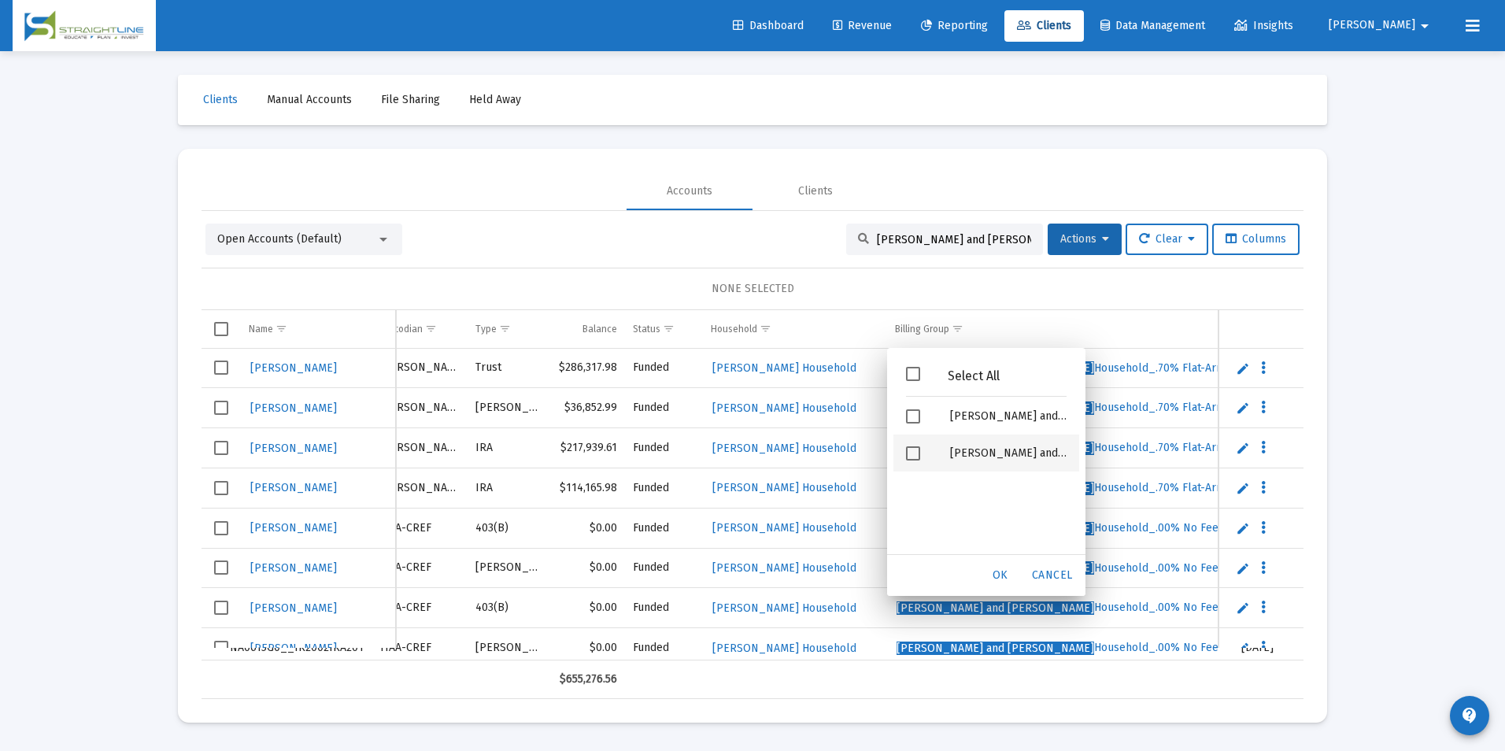
click at [957, 458] on div "[PERSON_NAME] and [PERSON_NAME].70% Flat-Arrears" at bounding box center [1008, 452] width 142 height 37
click at [979, 582] on div "OK" at bounding box center [1000, 575] width 50 height 28
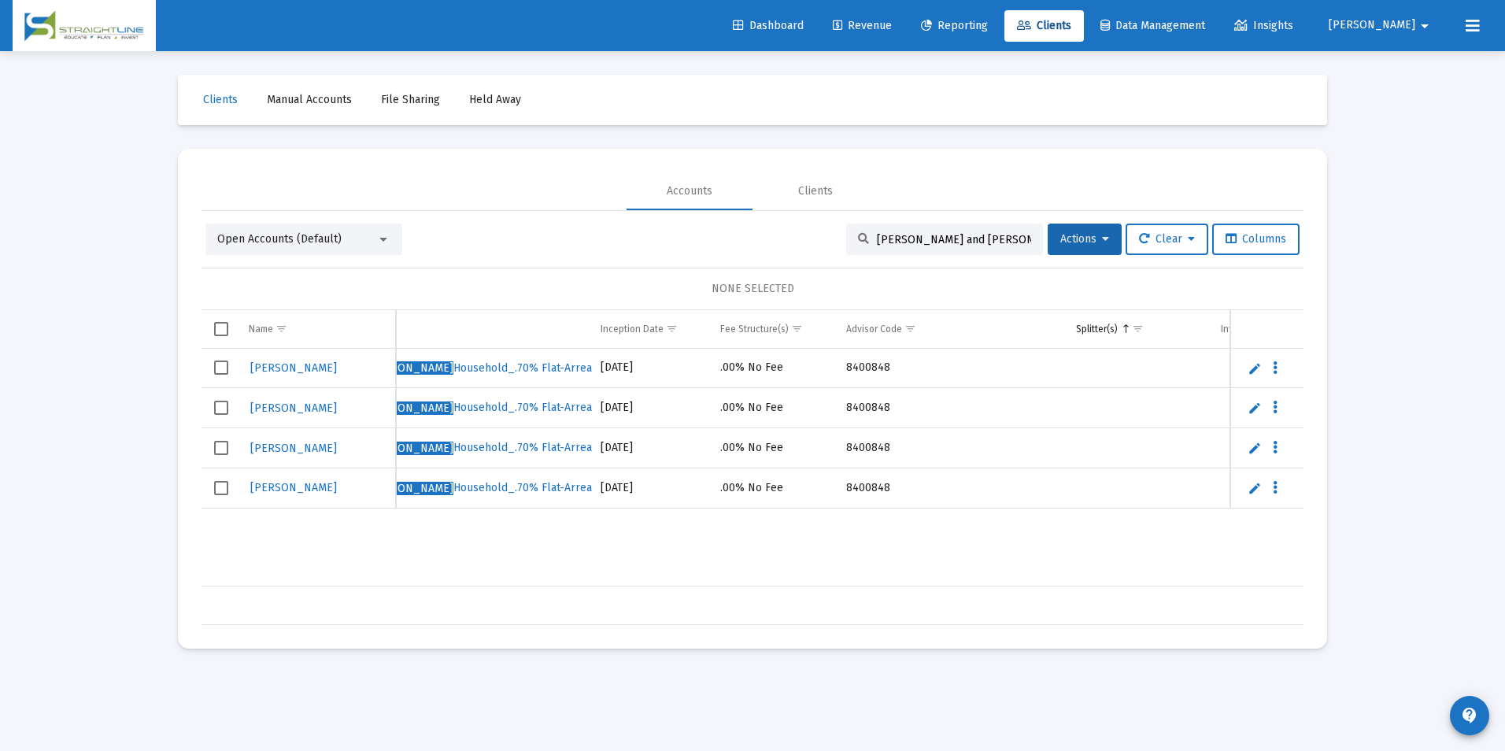
scroll to position [0, 922]
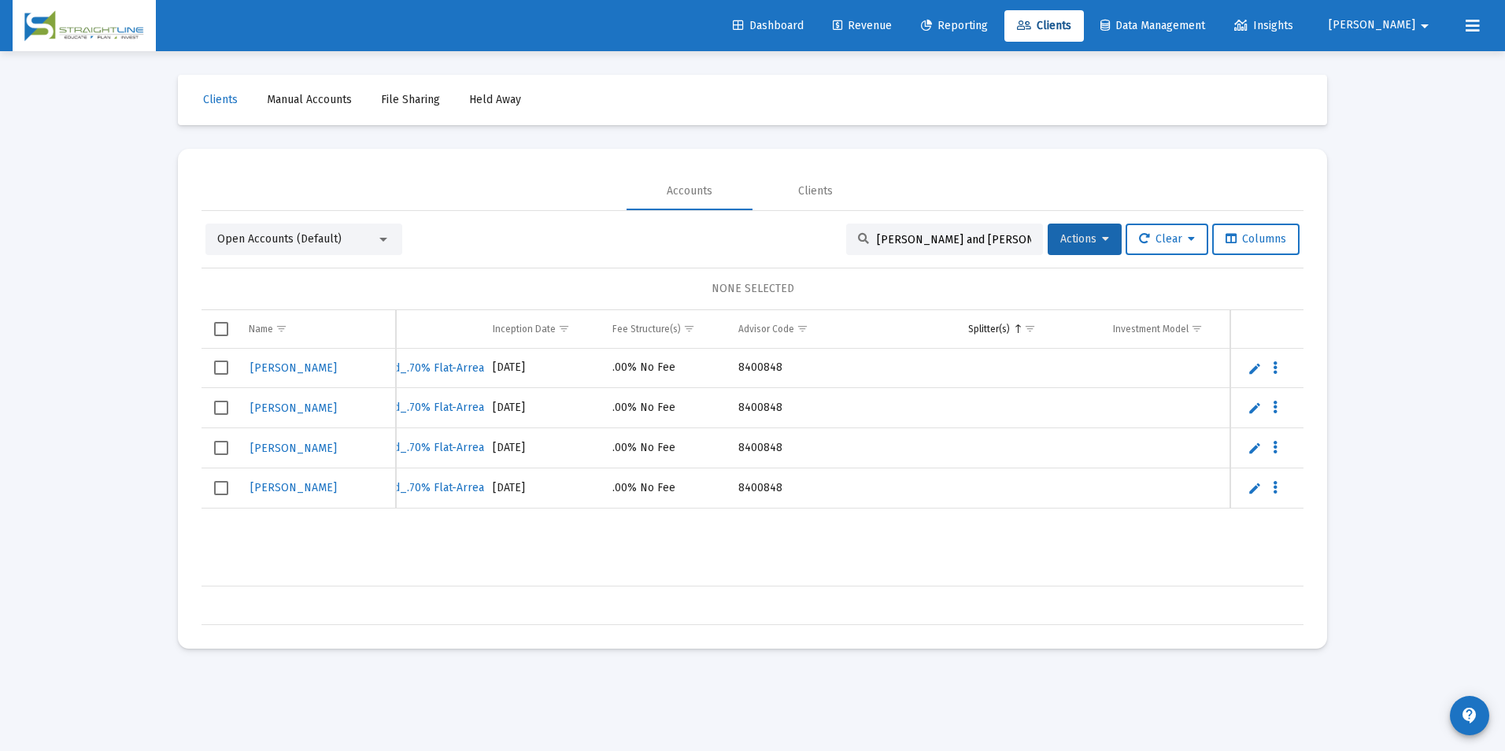
click at [1413, 173] on div "Loading... Clients Manual Accounts File Sharing Held Away Accounts Clients Open…" at bounding box center [752, 375] width 1505 height 751
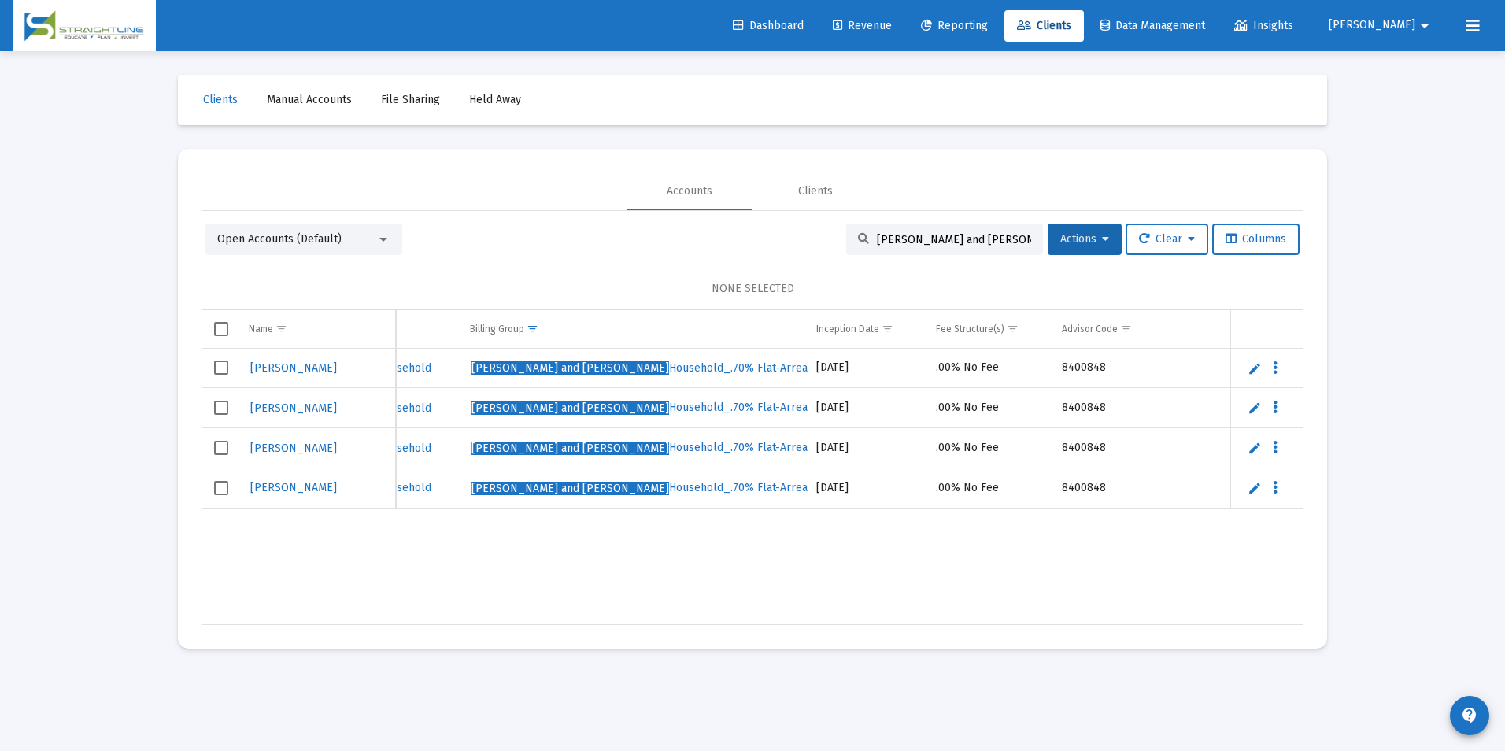
scroll to position [0, 652]
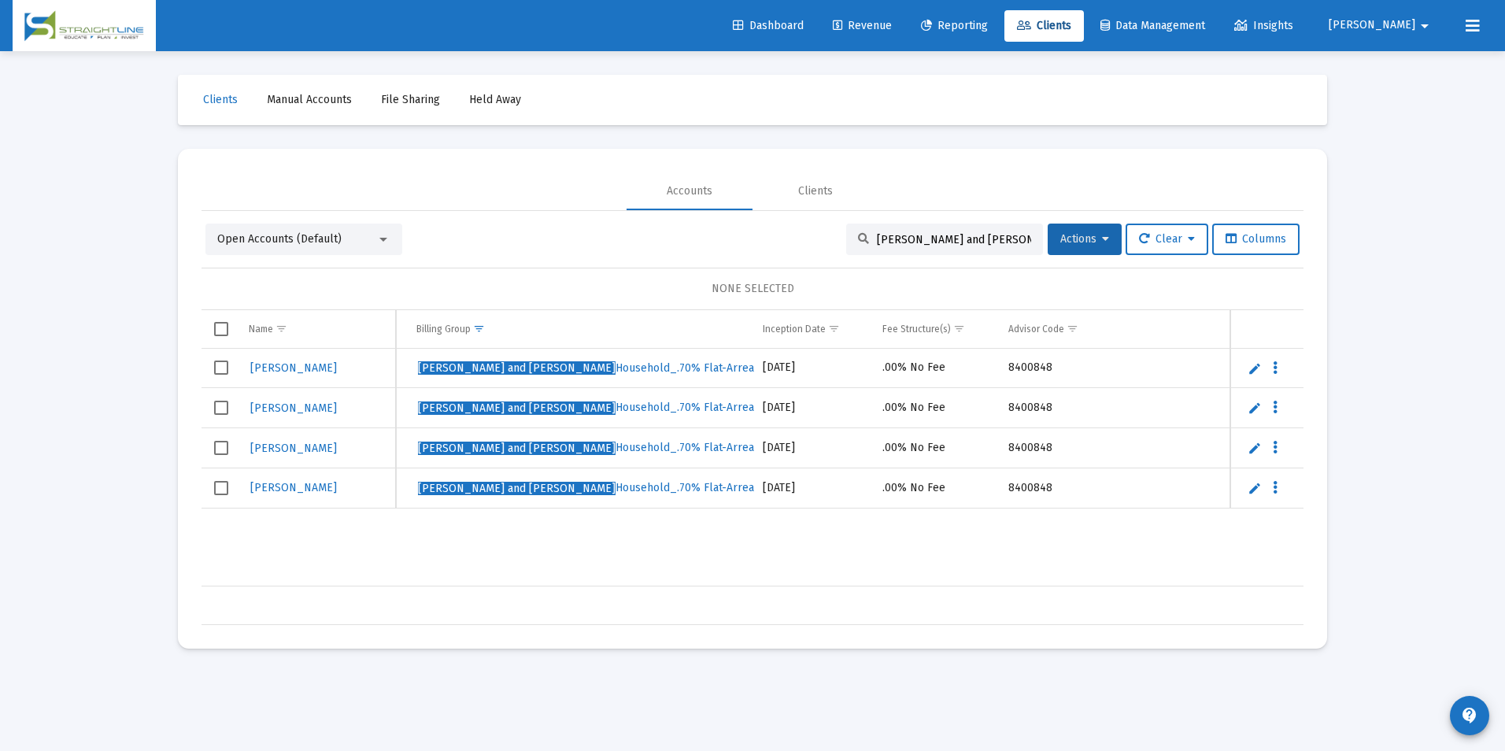
click at [1362, 502] on div "Loading... Clients Manual Accounts File Sharing Held Away Accounts Clients Open…" at bounding box center [752, 375] width 1505 height 751
click at [1409, 311] on div "Loading... Clients Manual Accounts File Sharing Held Away Accounts Clients Open…" at bounding box center [752, 375] width 1505 height 751
